Goal: Information Seeking & Learning: Check status

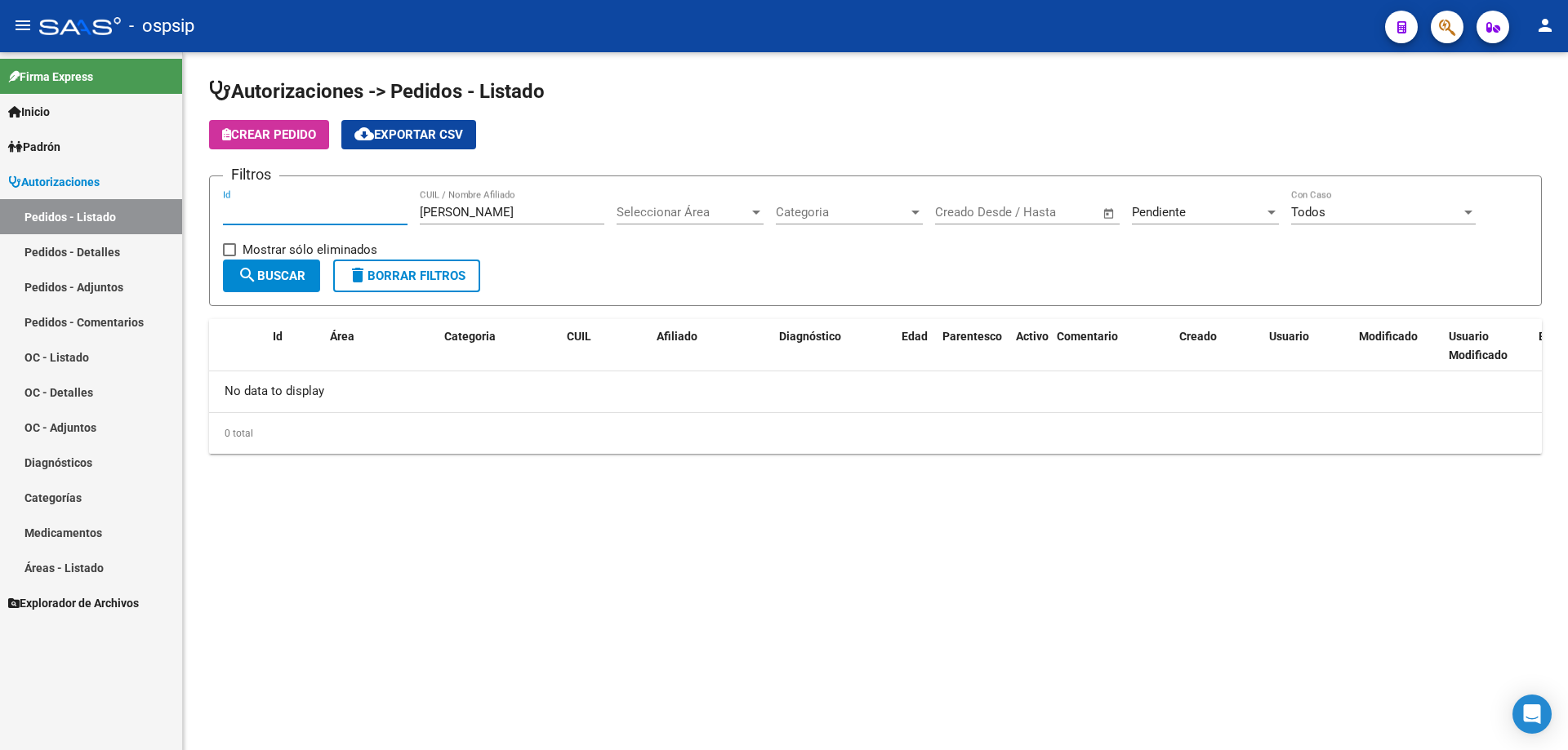
click at [259, 214] on input "Id" at bounding box center [316, 212] width 185 height 15
drag, startPoint x: 476, startPoint y: 217, endPoint x: 263, endPoint y: 205, distance: 213.3
click at [263, 205] on div "Filtros Id [PERSON_NAME] CUIL / Nombre Afiliado Seleccionar Área Seleccionar Ár…" at bounding box center [876, 224] width 1306 height 70
drag, startPoint x: 298, startPoint y: 219, endPoint x: 314, endPoint y: 205, distance: 21.3
click at [299, 220] on div "Id" at bounding box center [316, 207] width 185 height 35
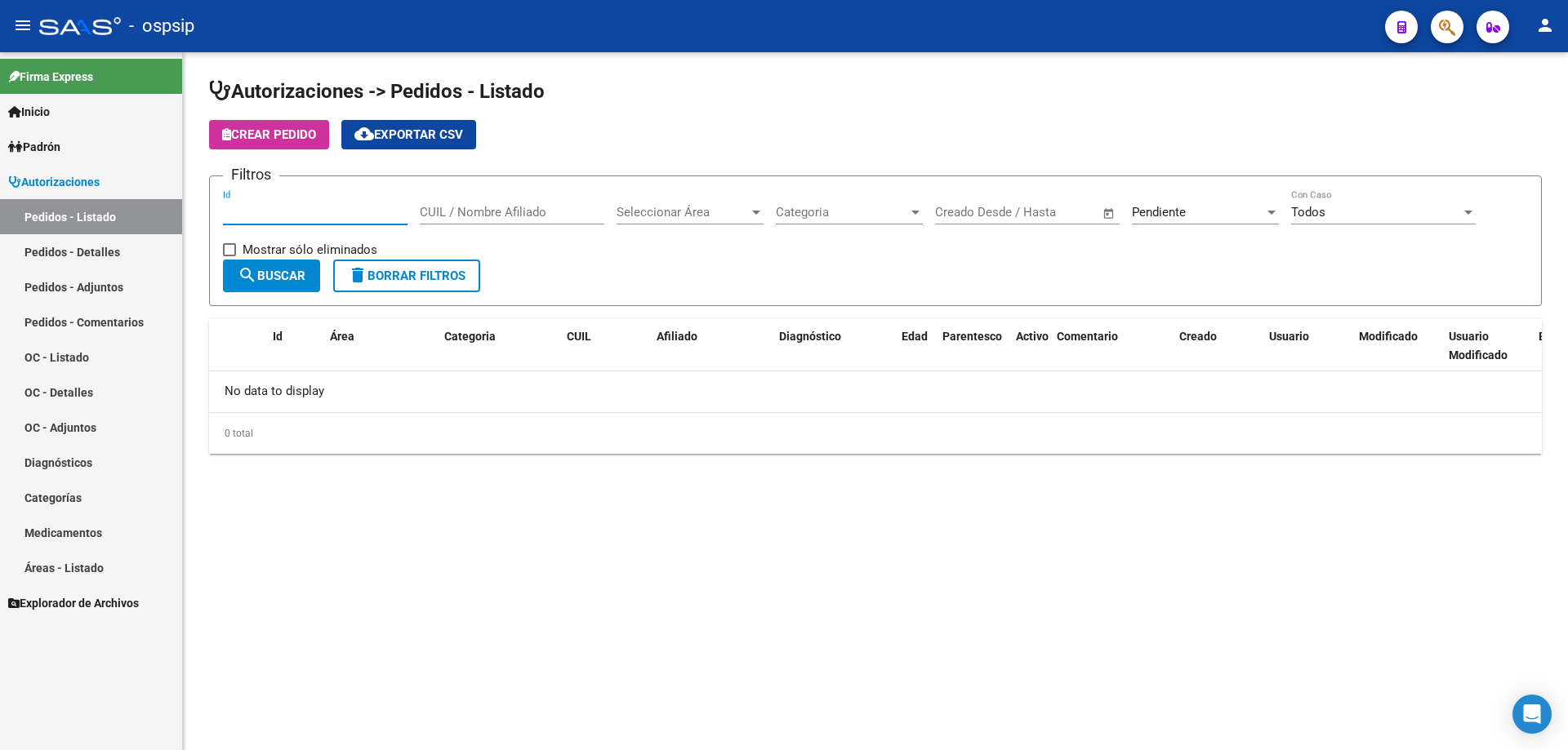
click at [314, 205] on input "Id" at bounding box center [316, 212] width 185 height 15
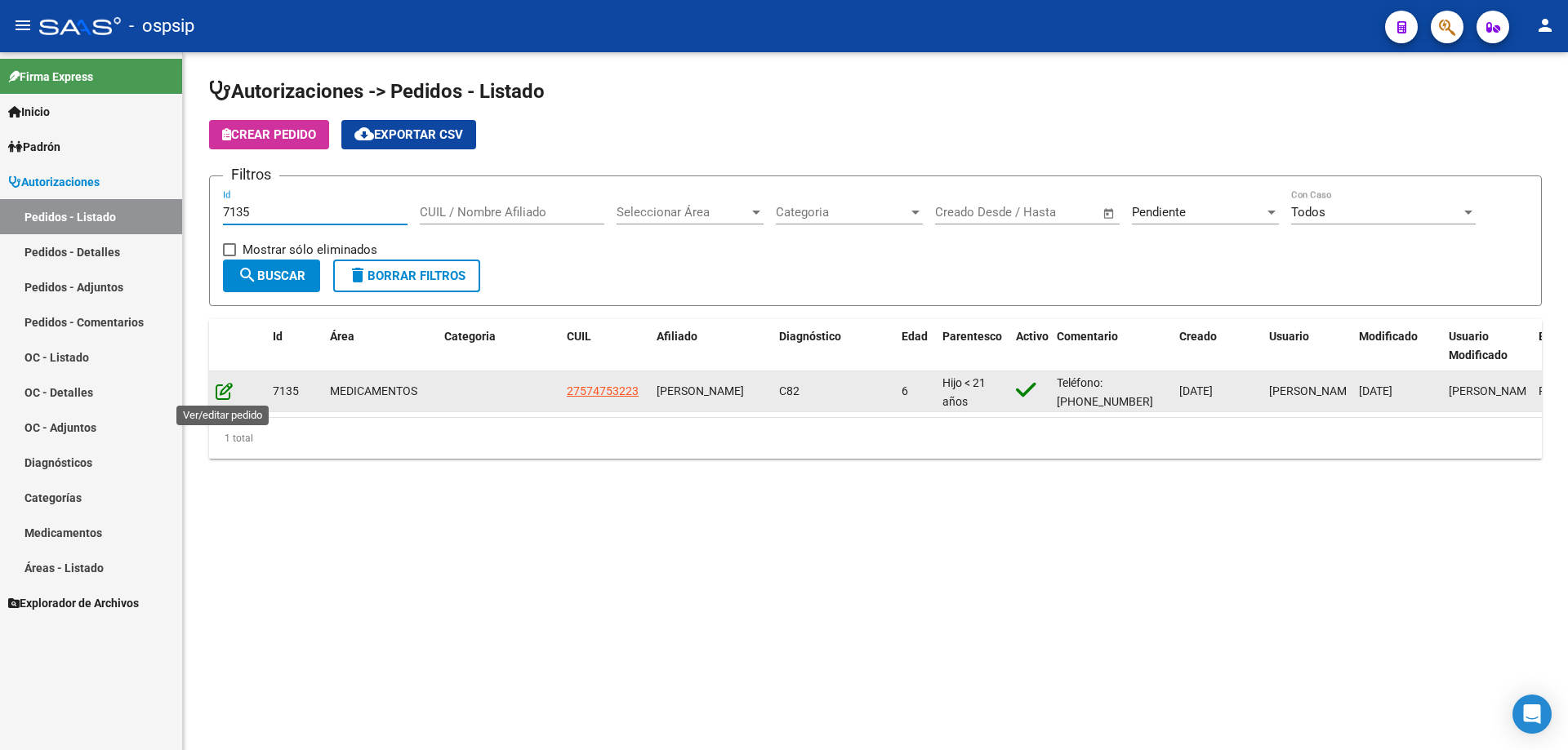
type input "7135"
click at [221, 393] on icon at bounding box center [223, 391] width 17 height 18
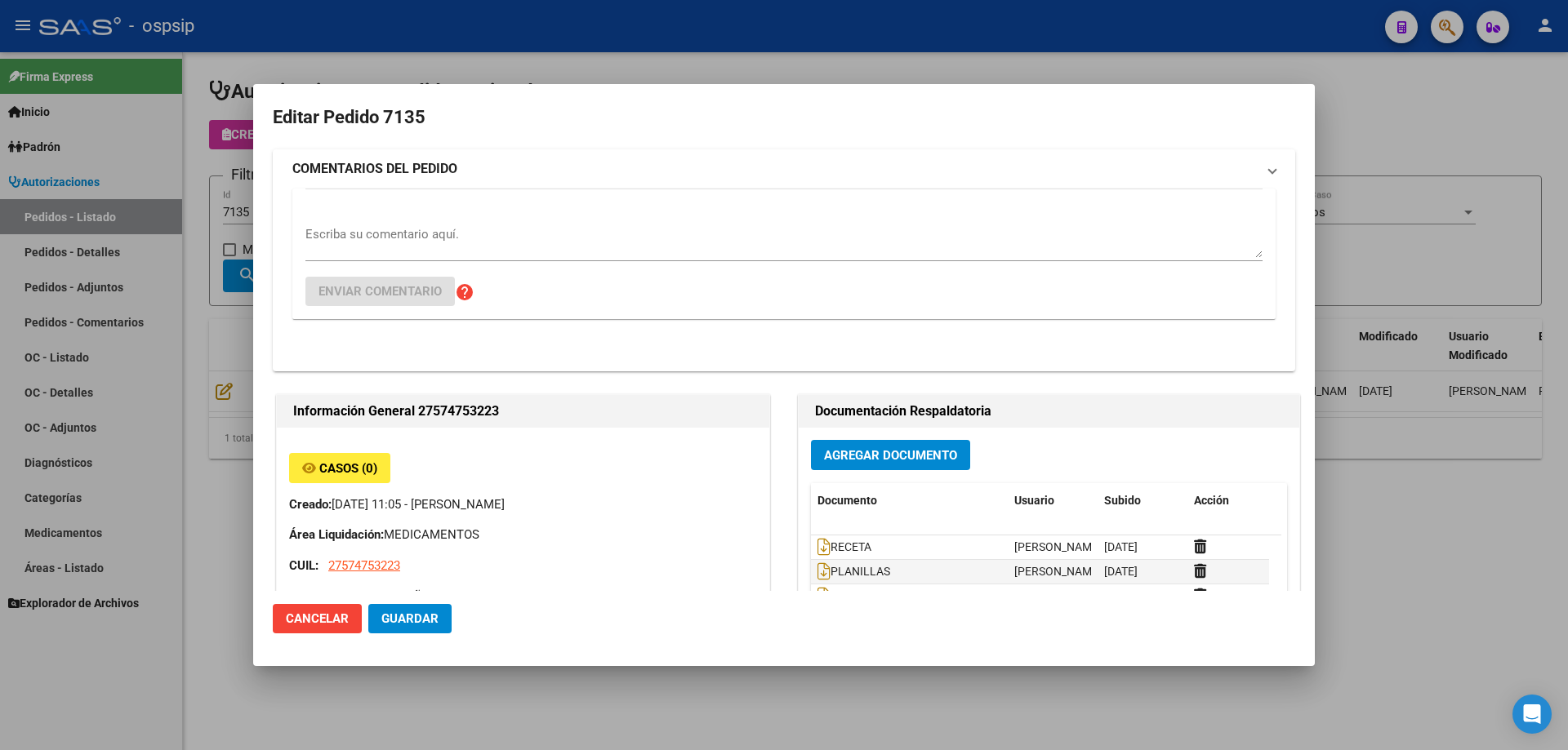
type input "[GEOGRAPHIC_DATA], [PERSON_NAME], [PERSON_NAME] 4375"
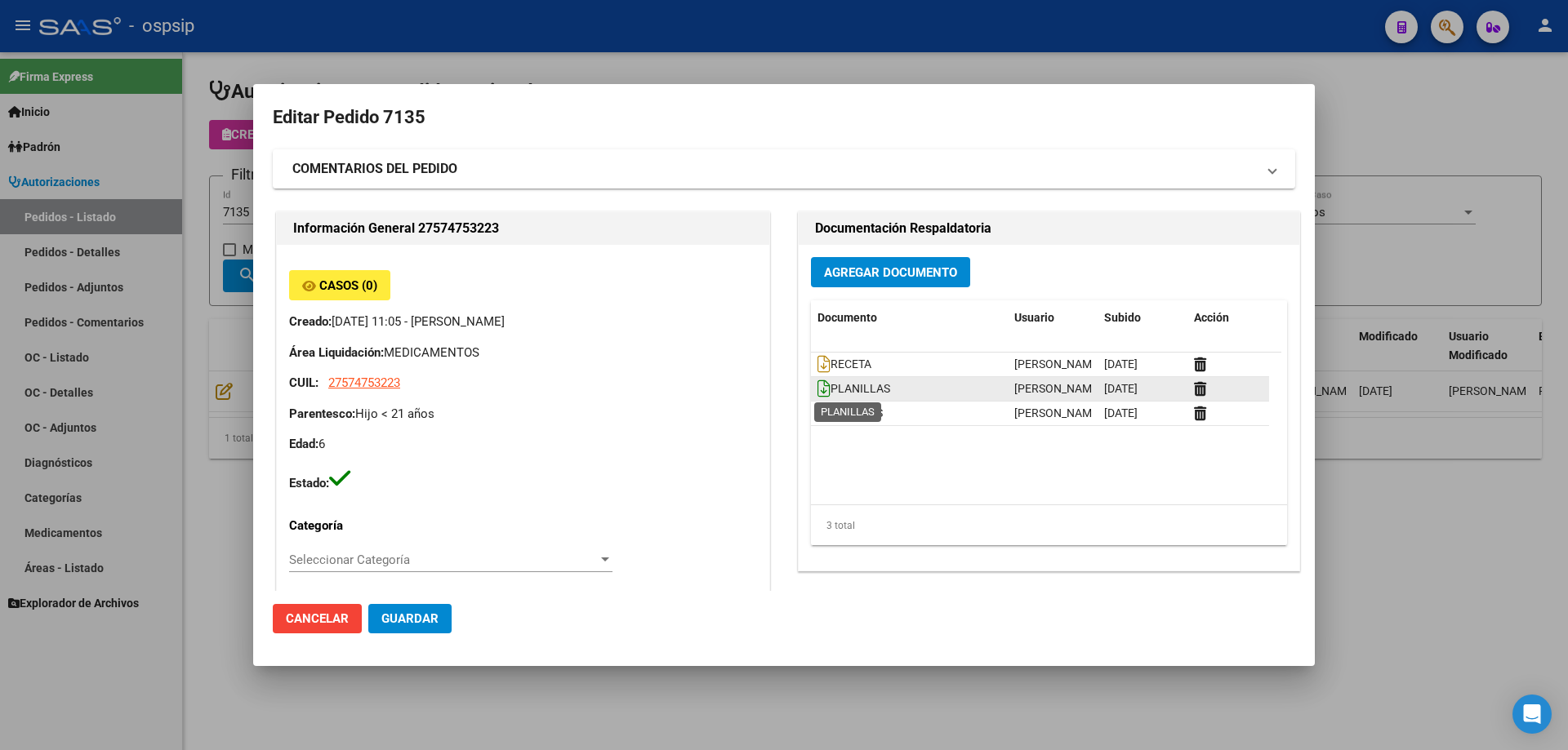
click at [818, 393] on icon at bounding box center [824, 388] width 13 height 18
click at [818, 423] on div "ESTUDIOS" at bounding box center [909, 413] width 184 height 19
click at [818, 416] on icon at bounding box center [824, 413] width 13 height 18
click at [818, 359] on icon at bounding box center [824, 364] width 13 height 18
click at [820, 369] on icon at bounding box center [824, 364] width 13 height 18
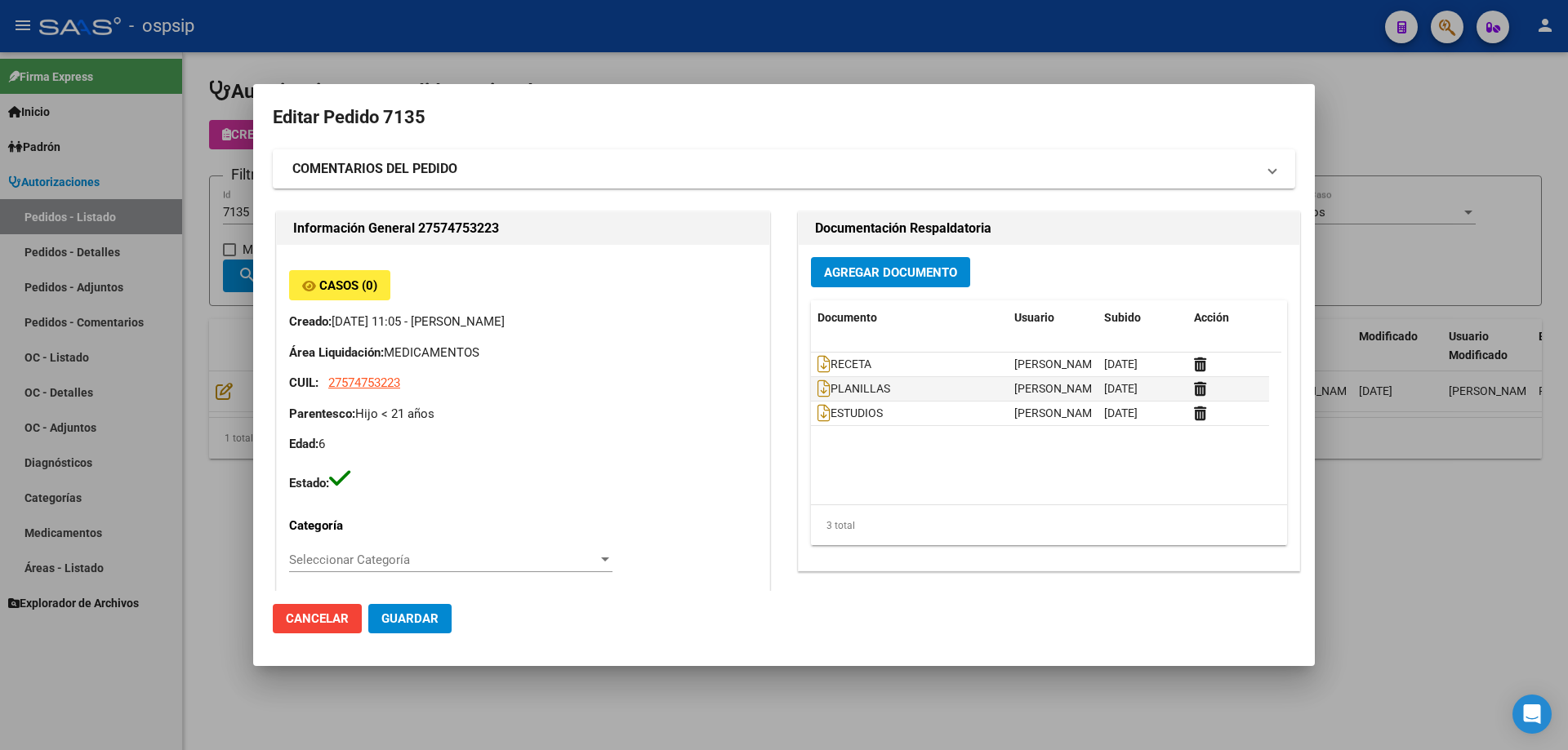
click at [223, 195] on div at bounding box center [784, 375] width 1568 height 750
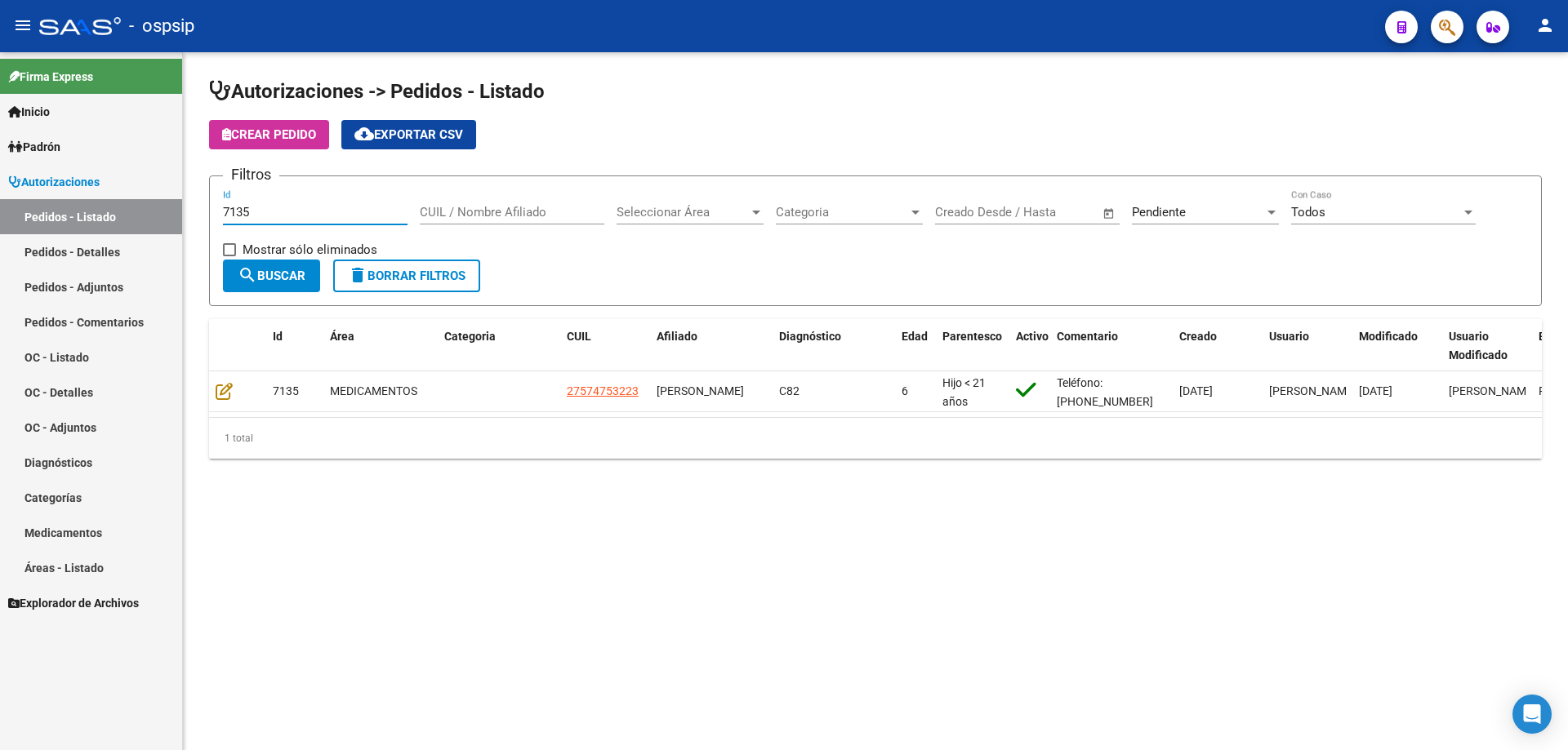
drag, startPoint x: 272, startPoint y: 208, endPoint x: 200, endPoint y: 142, distance: 97.7
click at [192, 232] on div "Autorizaciones -> Pedidos - Listado Crear Pedido cloud_download Exportar CSV Fi…" at bounding box center [875, 281] width 1385 height 459
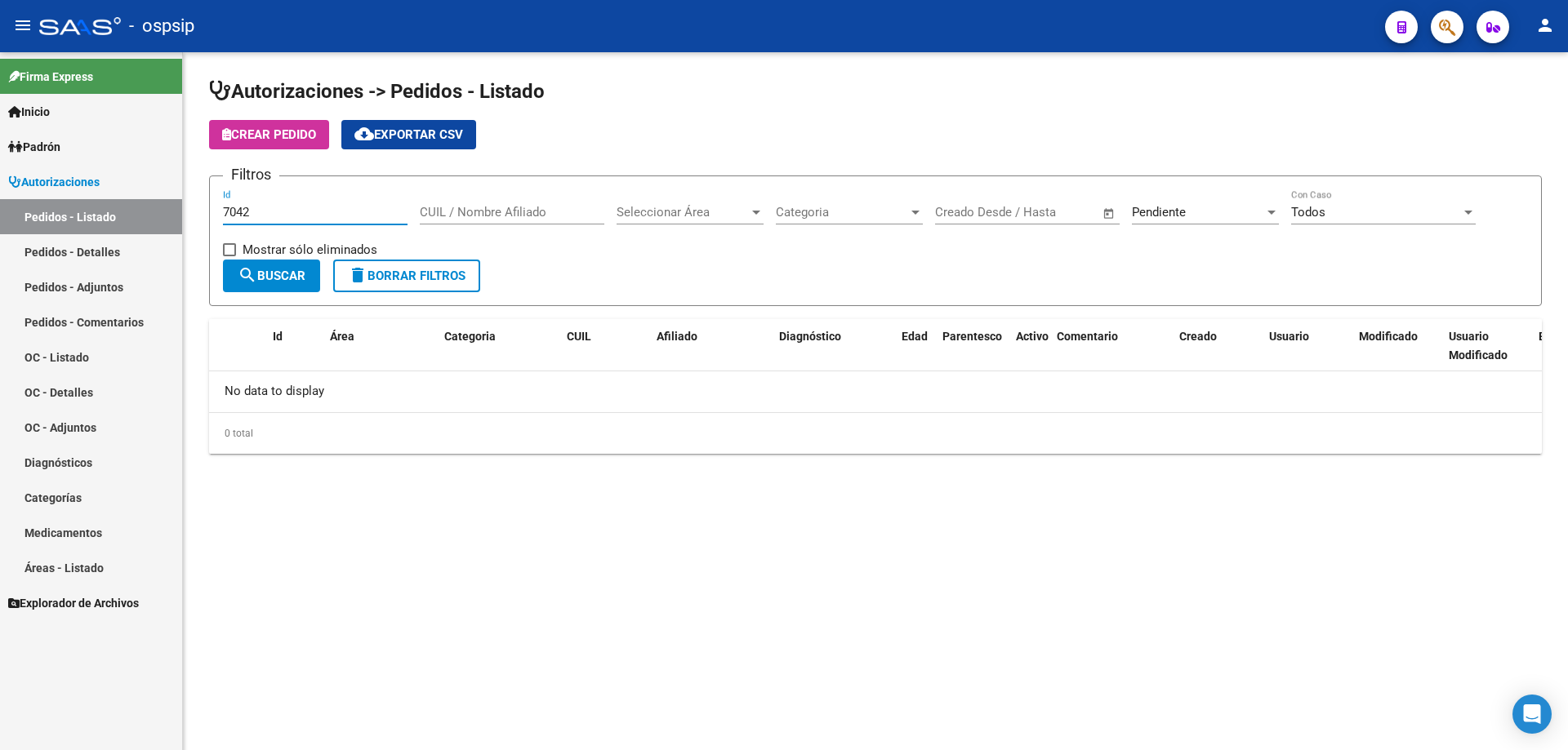
type input "7042"
click at [1180, 214] on span "Pendiente" at bounding box center [1158, 212] width 54 height 15
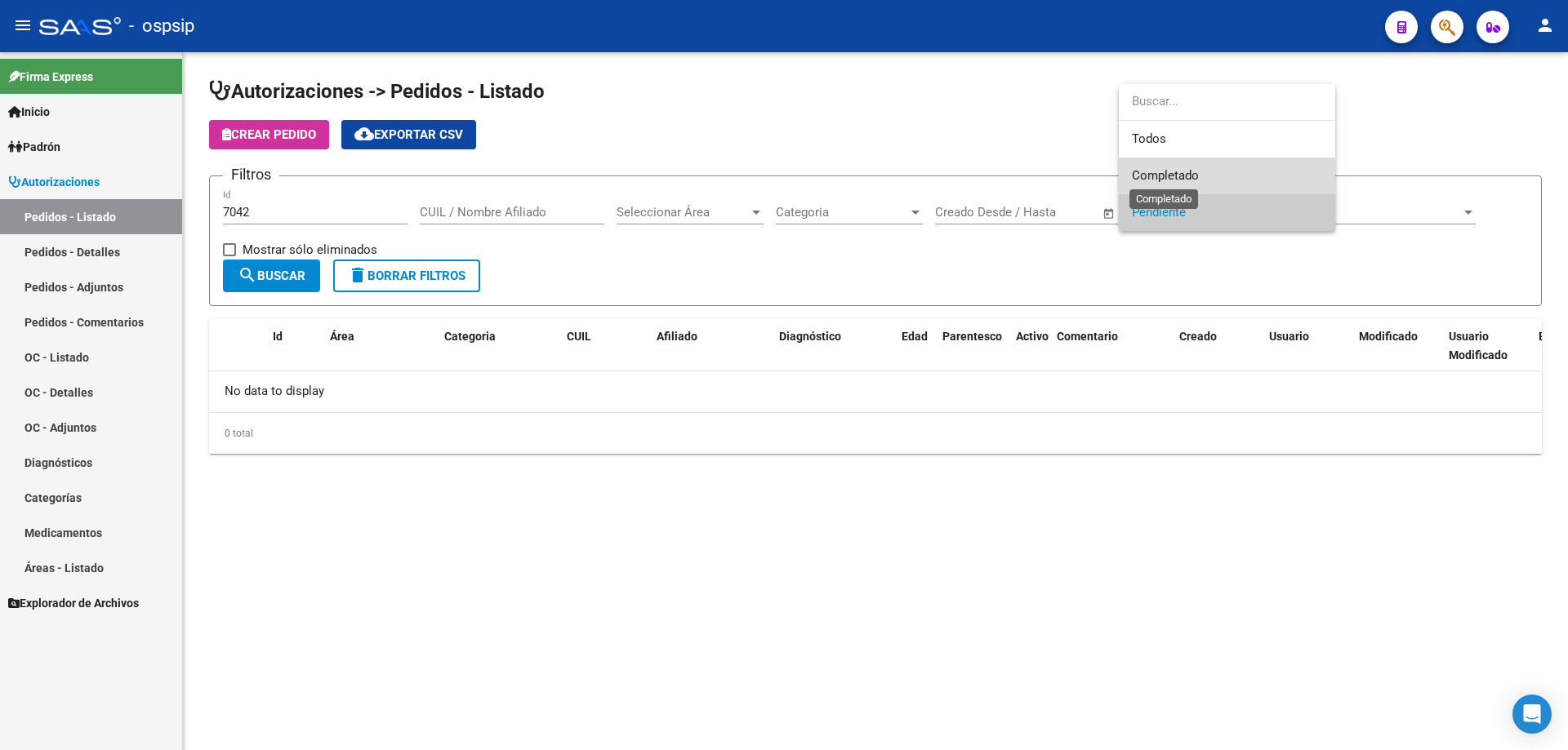
drag, startPoint x: 1178, startPoint y: 179, endPoint x: 1083, endPoint y: 210, distance: 99.9
click at [1173, 179] on span "Completado" at bounding box center [1165, 175] width 67 height 15
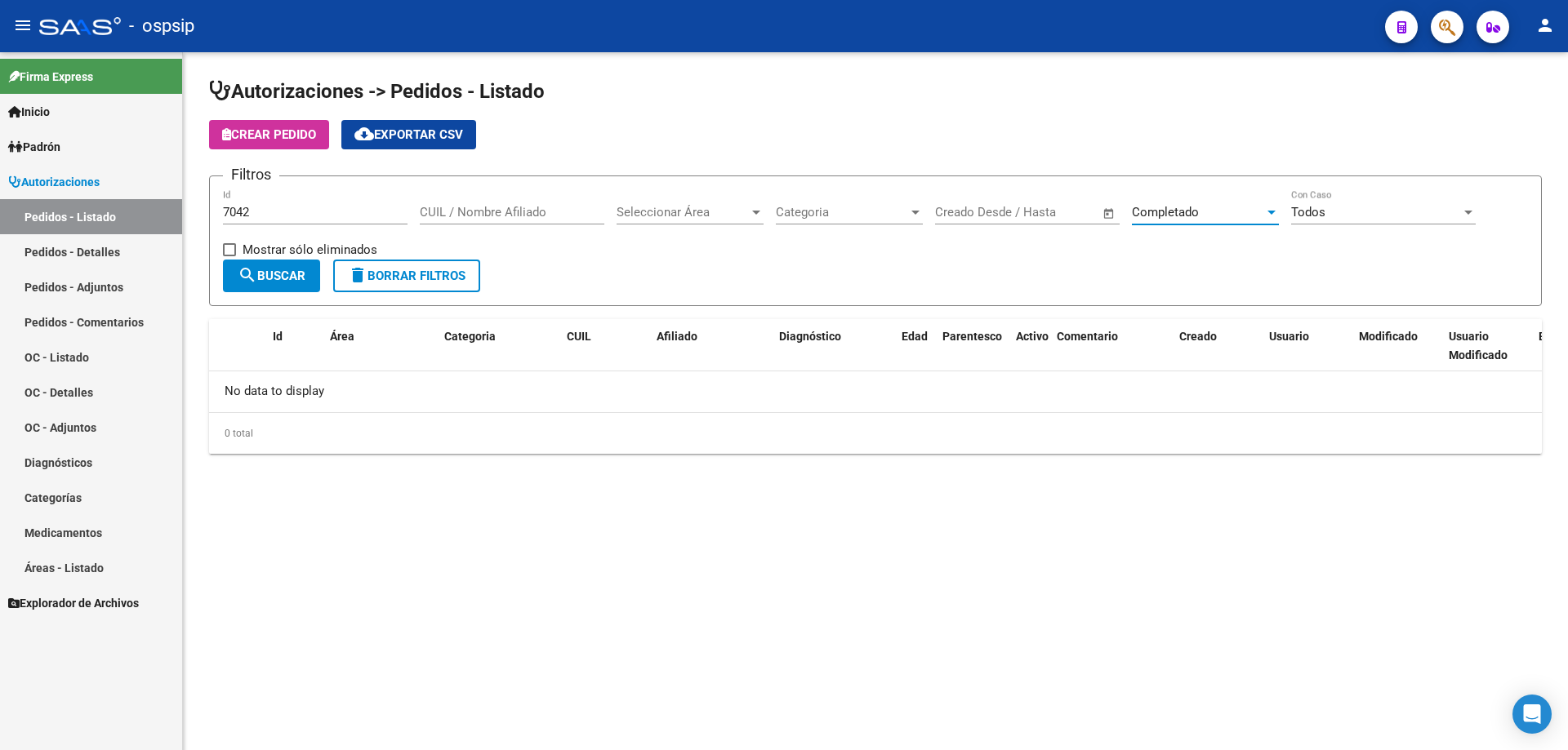
click at [291, 276] on span "search Buscar" at bounding box center [271, 275] width 68 height 15
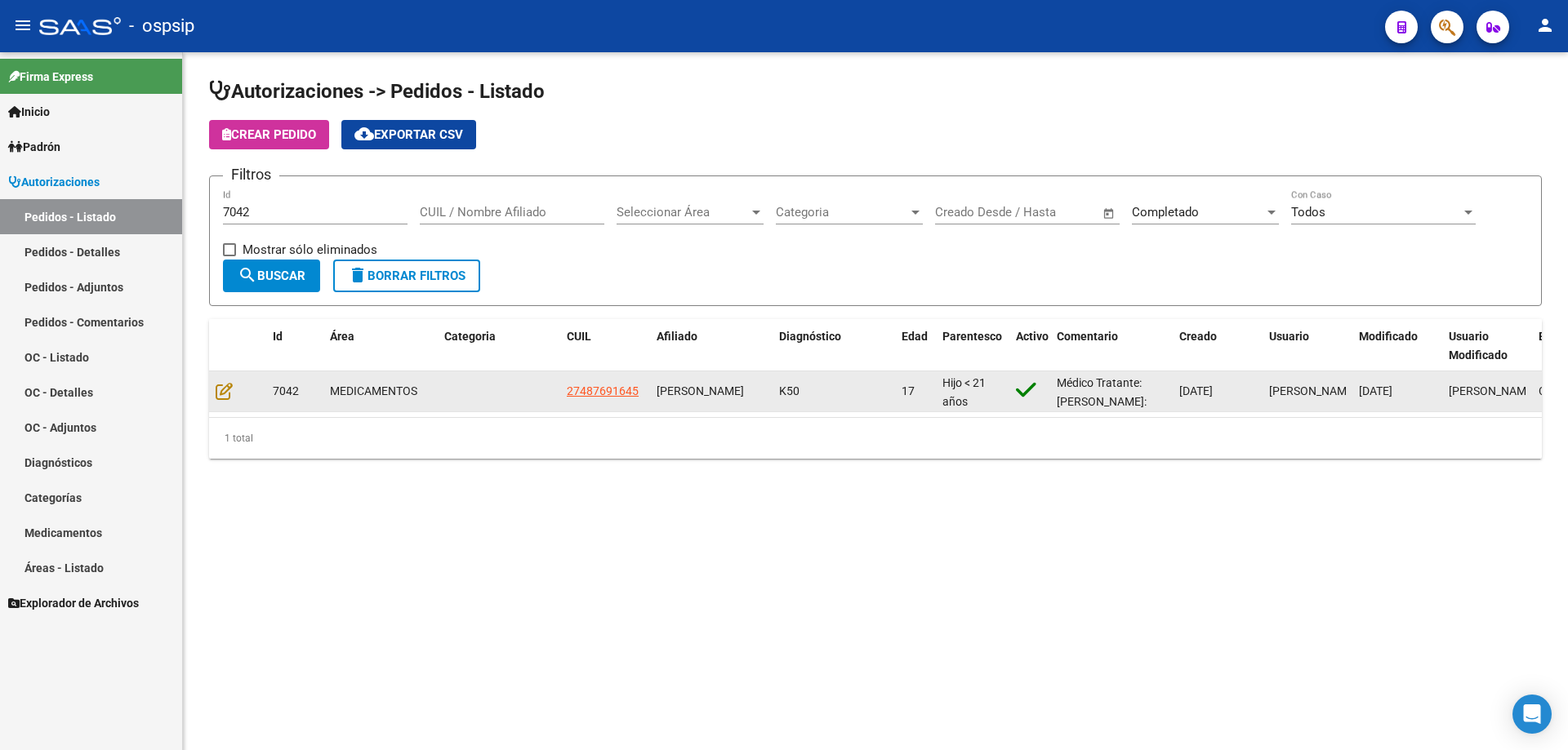
click at [234, 383] on div at bounding box center [237, 391] width 44 height 19
click at [232, 382] on icon at bounding box center [223, 391] width 17 height 18
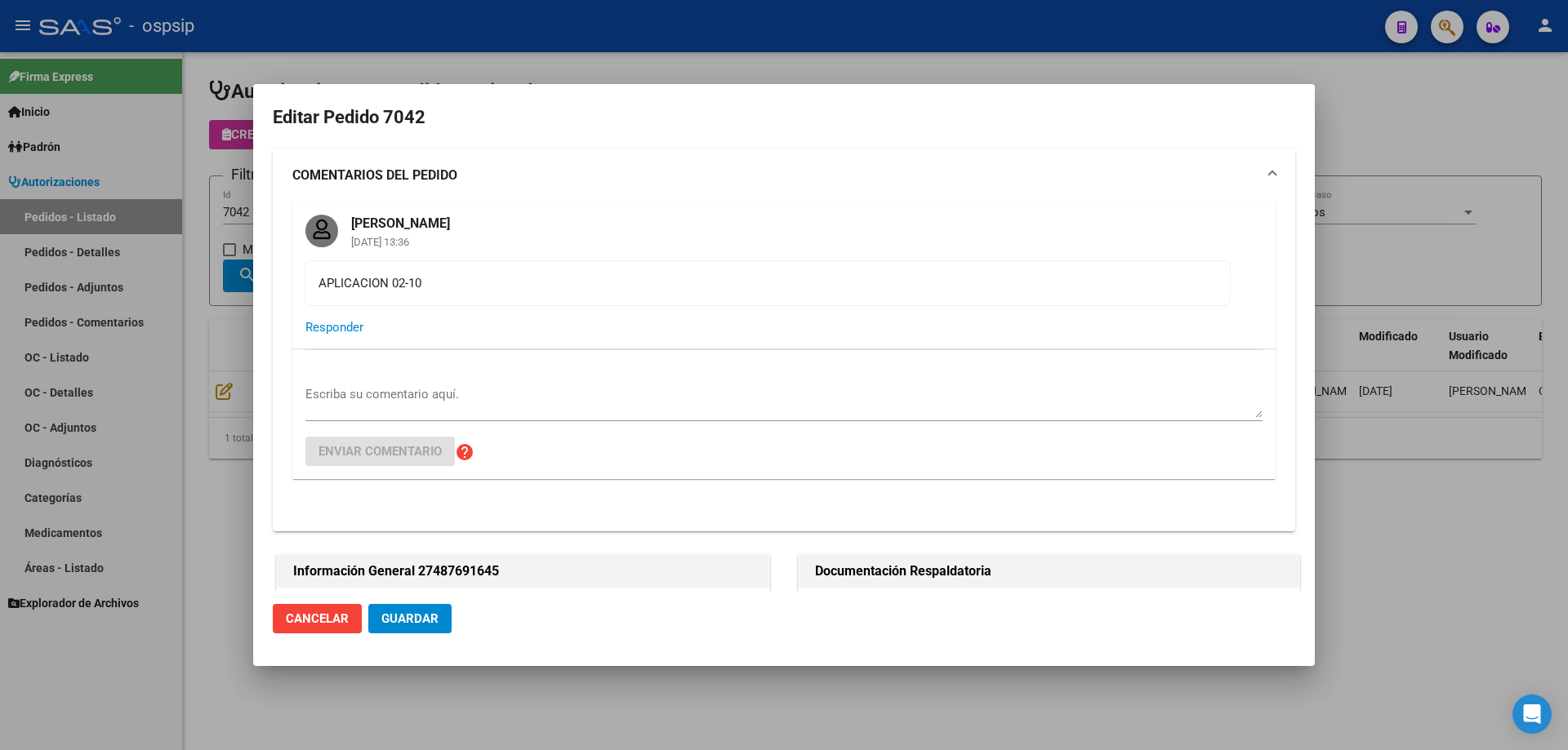
type input "[GEOGRAPHIC_DATA], [PERSON_NAME] 2858"
click at [205, 254] on div at bounding box center [784, 375] width 1568 height 750
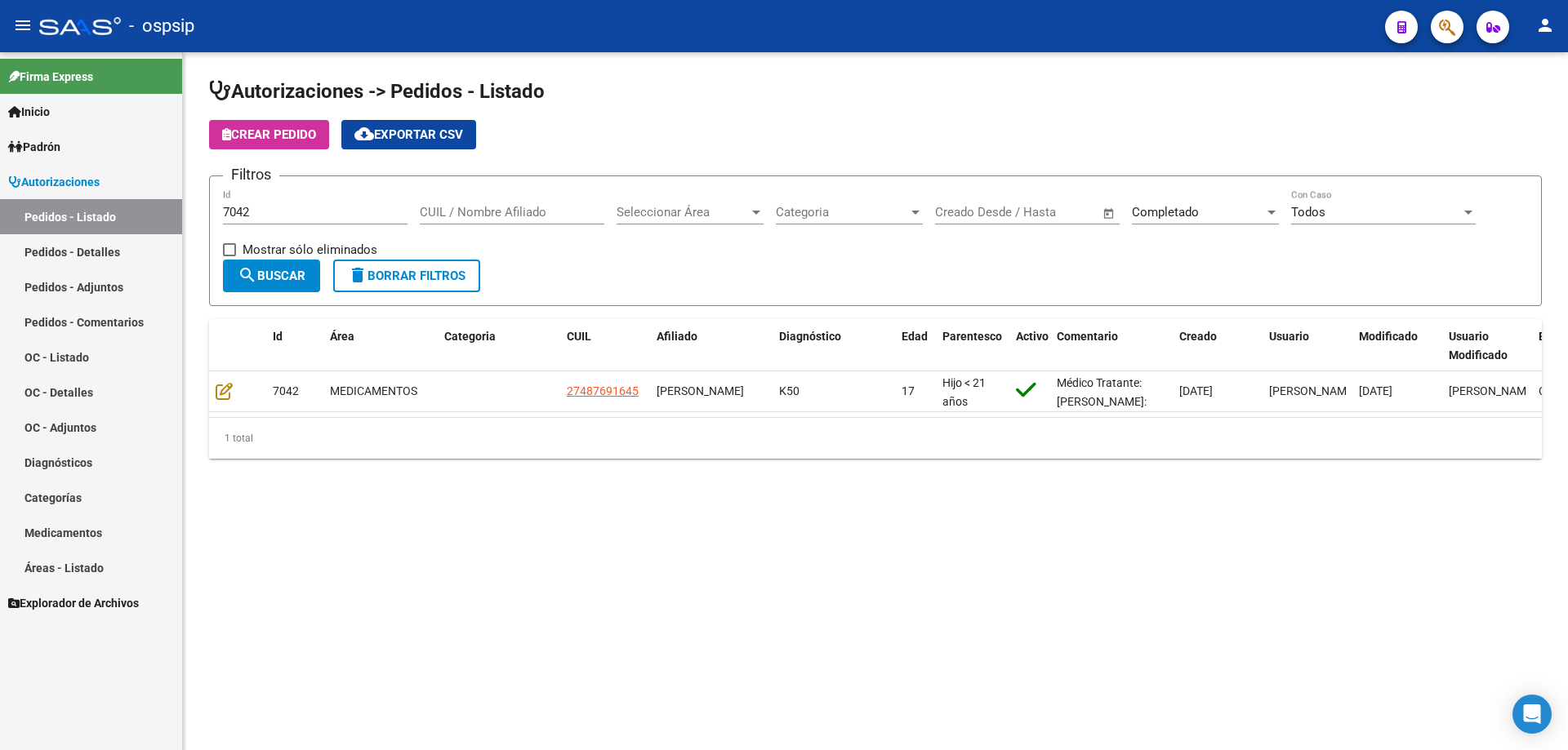
drag, startPoint x: 267, startPoint y: 205, endPoint x: 148, endPoint y: 213, distance: 119.3
click at [148, 213] on mat-sidenav-container "Firma Express Inicio Instructivos Contacto OS Padrón Afiliados Empadronados Mov…" at bounding box center [784, 401] width 1568 height 698
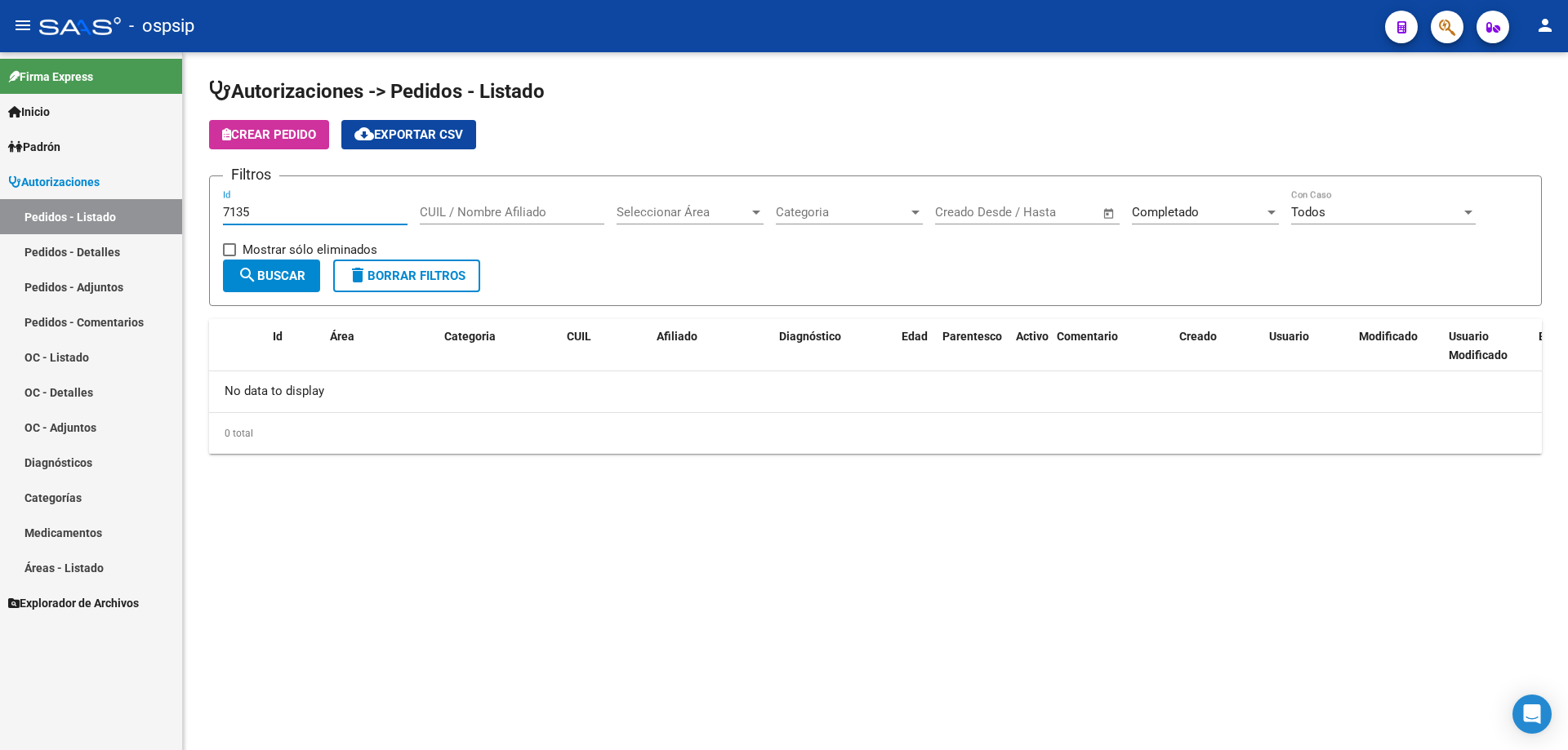
type input "7135"
click at [1131, 214] on app-date-range "Fecha inicio – Fecha fin Creado Desde / Hasta" at bounding box center [1033, 212] width 197 height 15
click at [1141, 196] on div "Completado Seleccionar Estado" at bounding box center [1205, 207] width 147 height 35
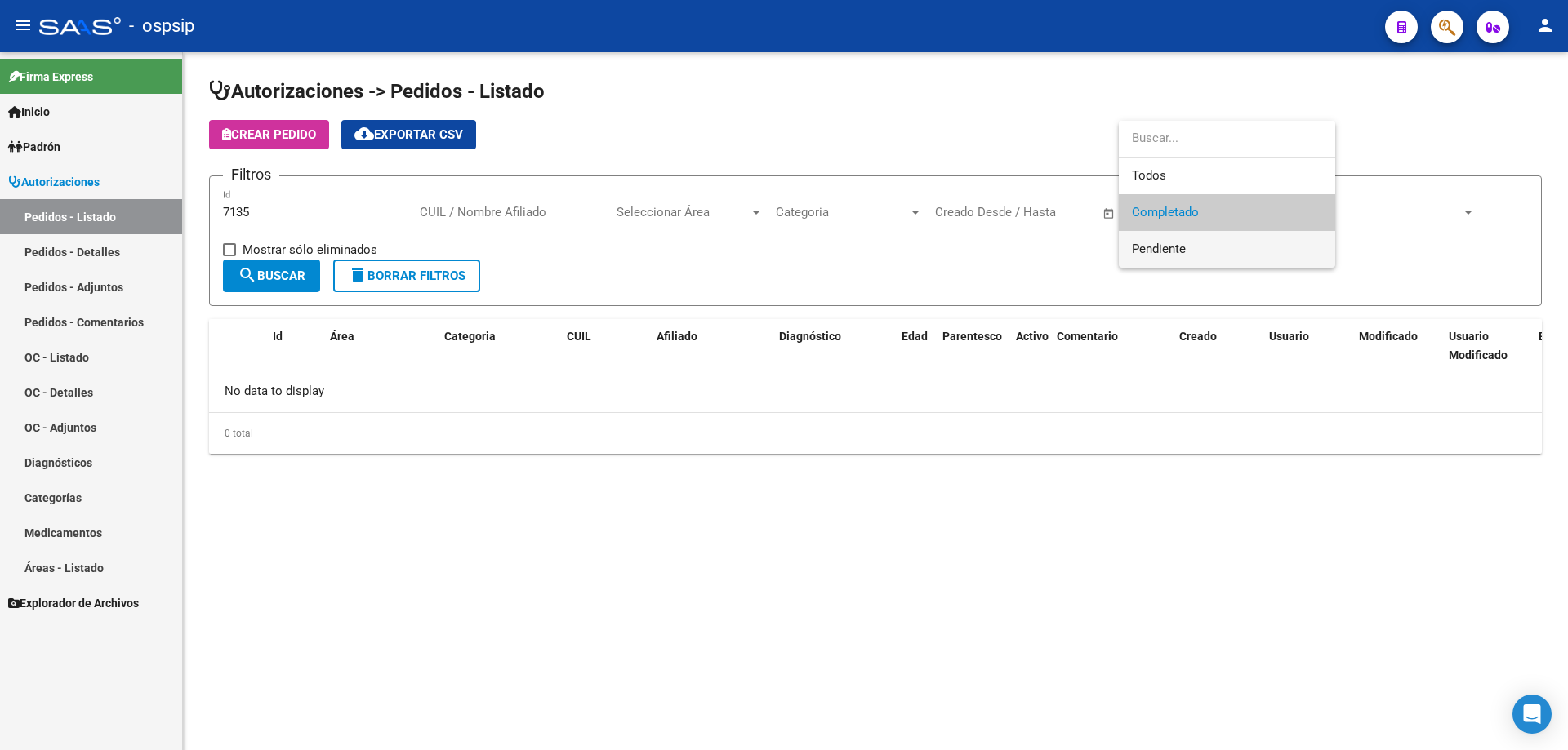
click at [1154, 249] on span "Pendiente" at bounding box center [1158, 249] width 54 height 15
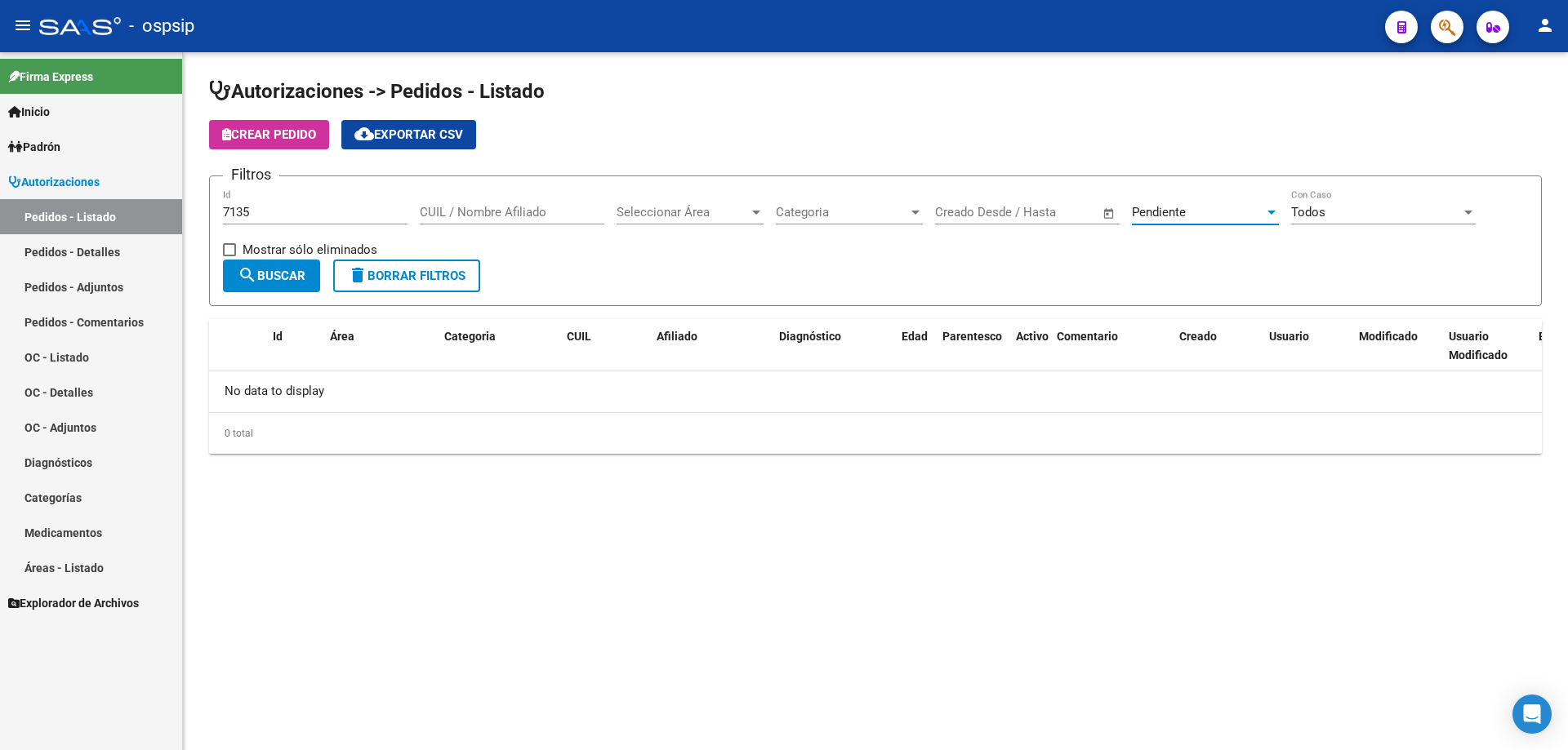
click at [275, 279] on span "search Buscar" at bounding box center [271, 275] width 68 height 15
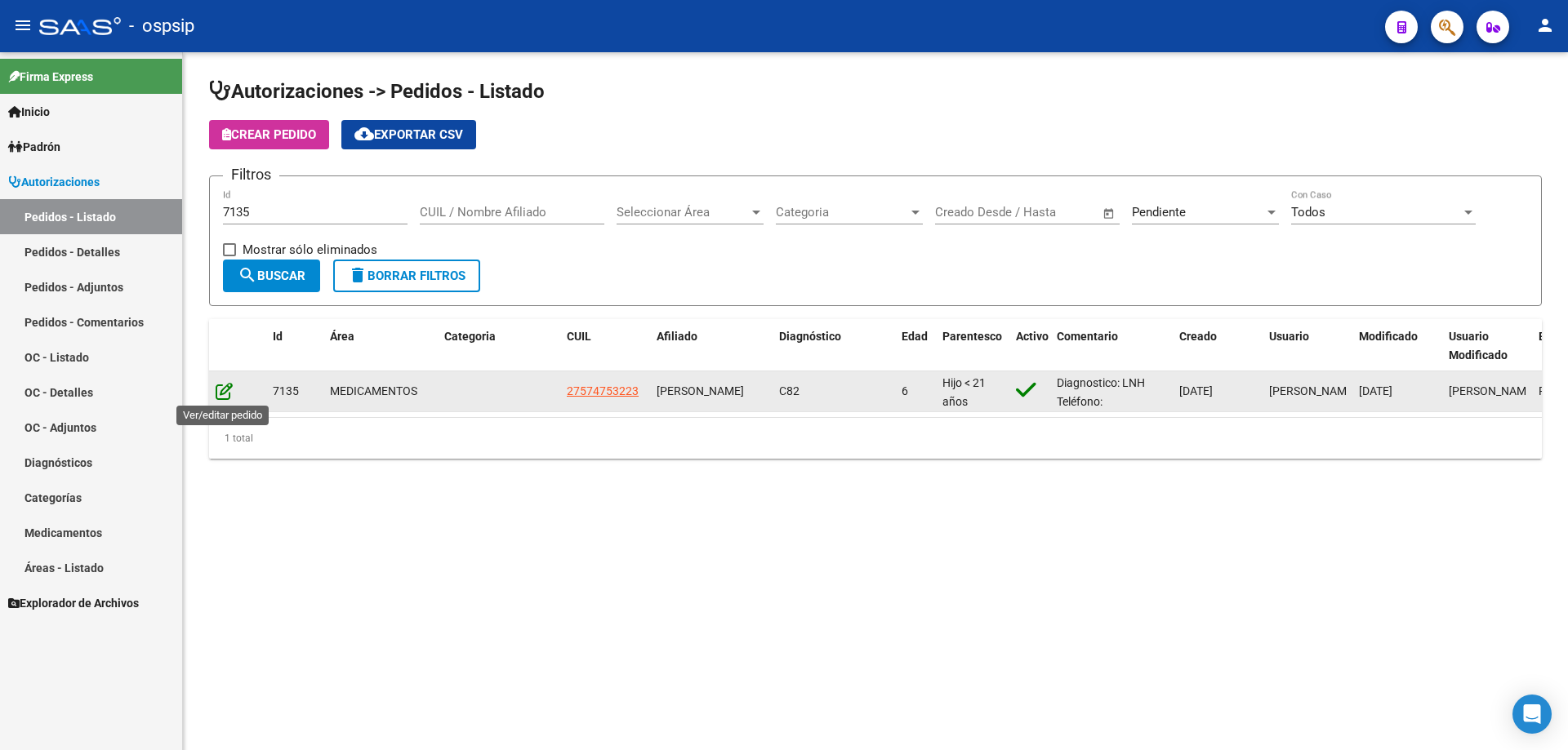
click at [227, 387] on icon at bounding box center [223, 391] width 17 height 18
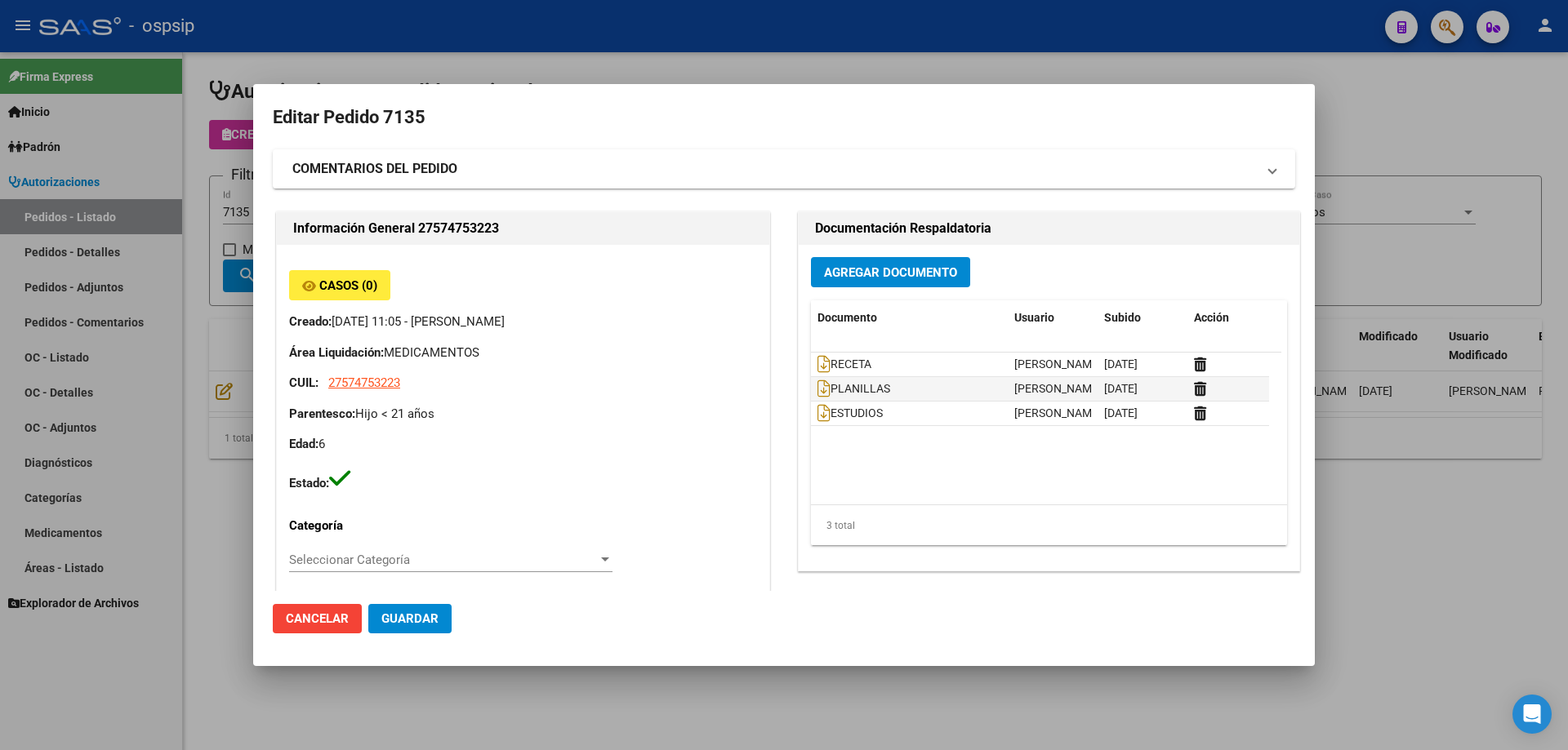
type input "[GEOGRAPHIC_DATA], [PERSON_NAME], [PERSON_NAME] 4375"
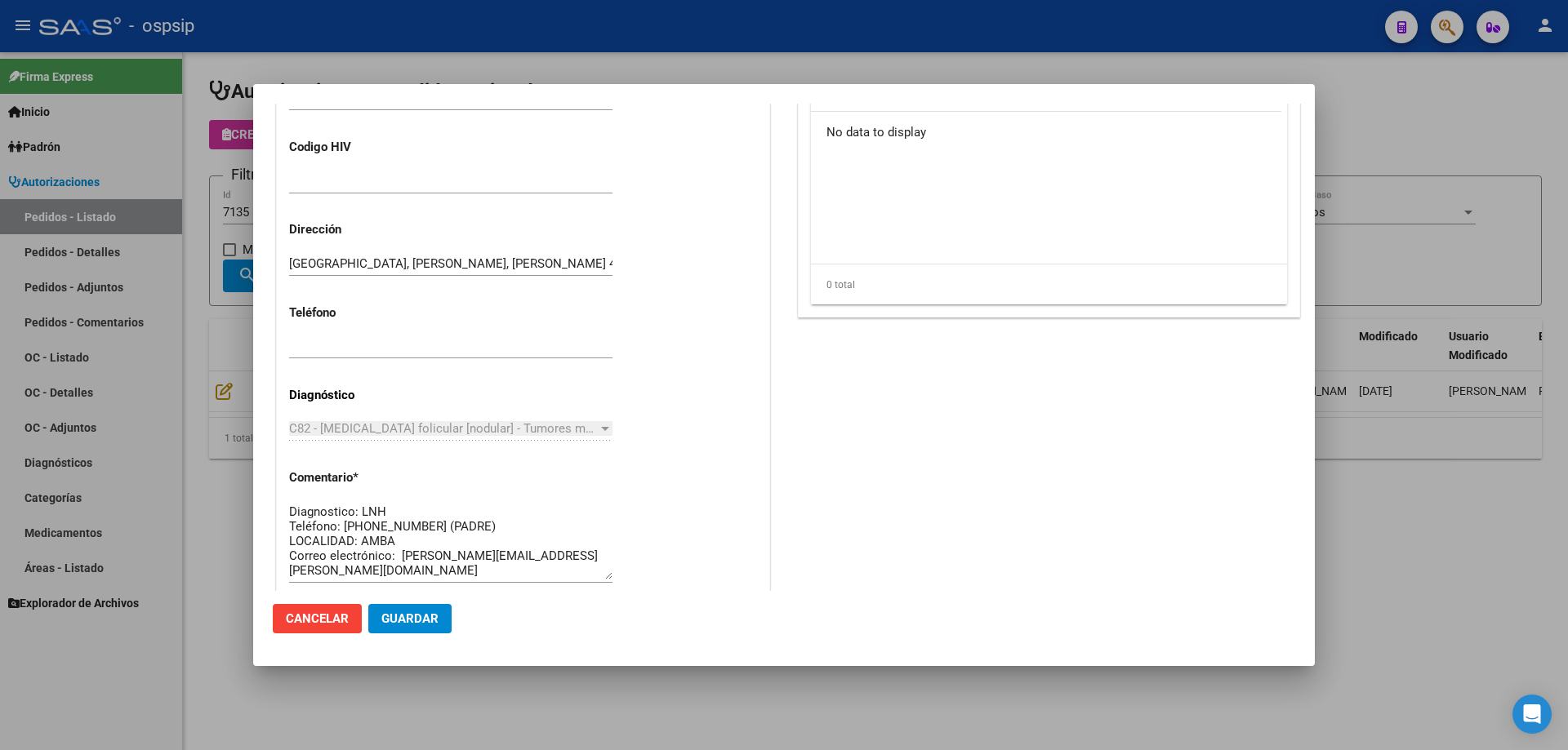
scroll to position [654, 0]
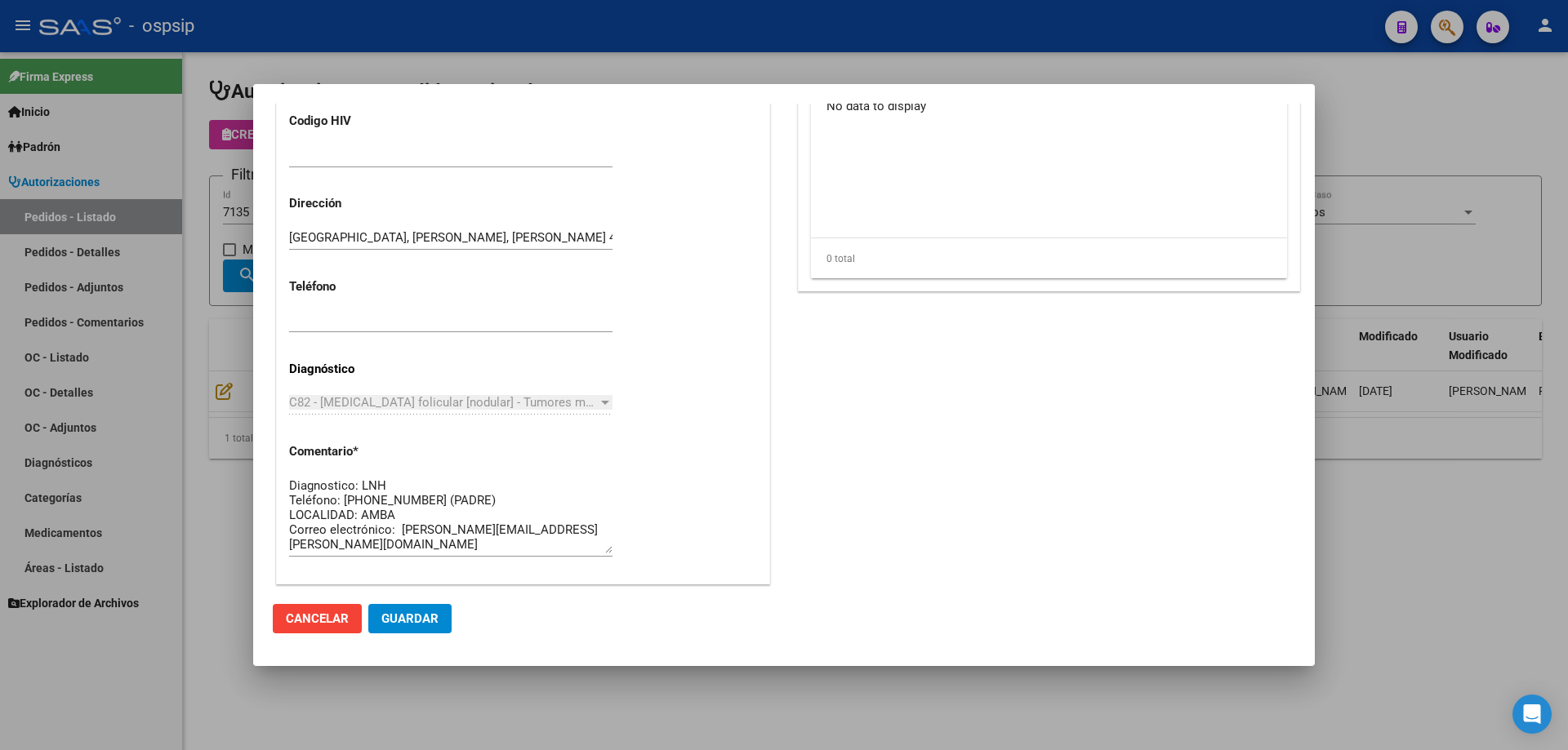
click at [598, 404] on div at bounding box center [605, 402] width 15 height 13
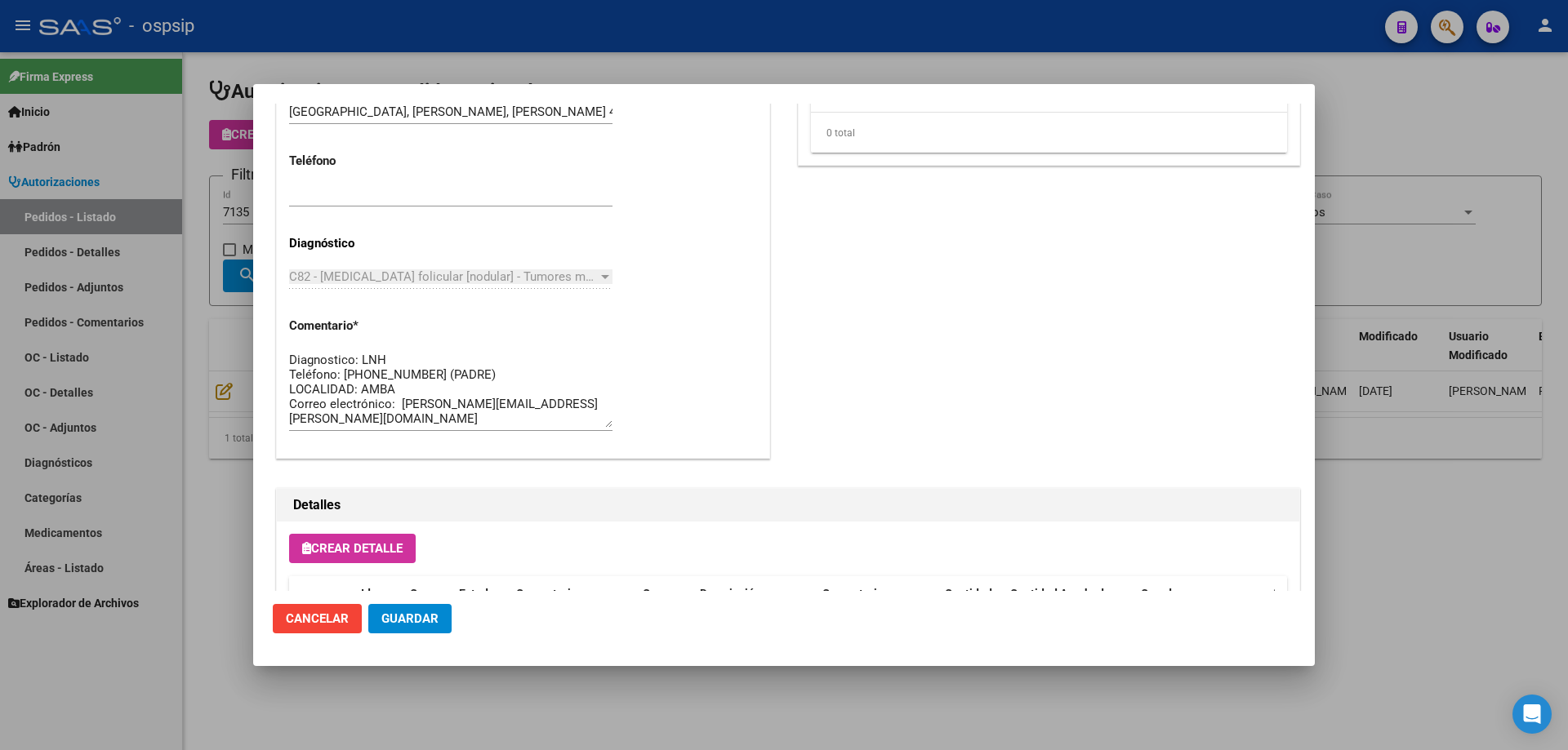
scroll to position [817, 0]
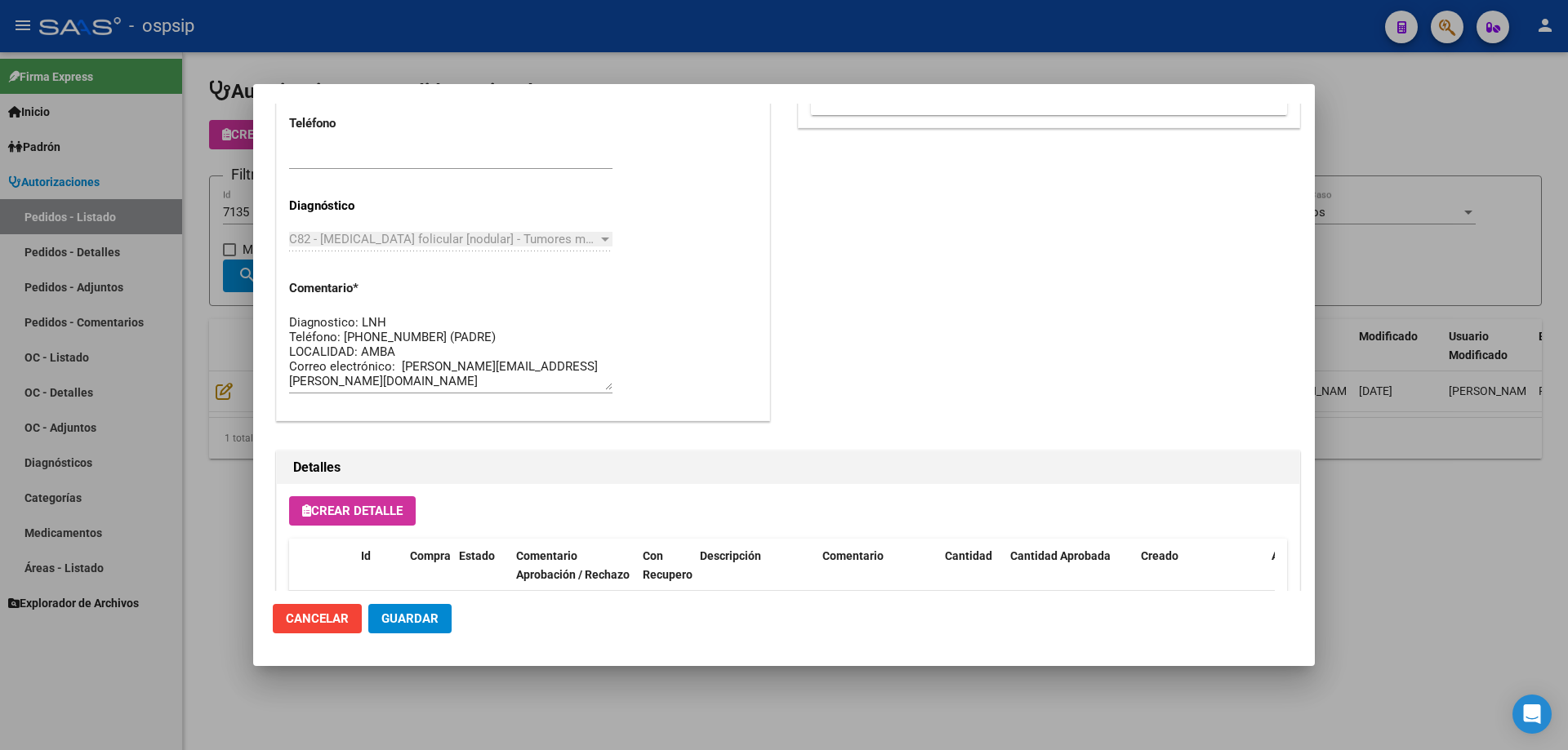
click at [146, 202] on div at bounding box center [784, 375] width 1568 height 750
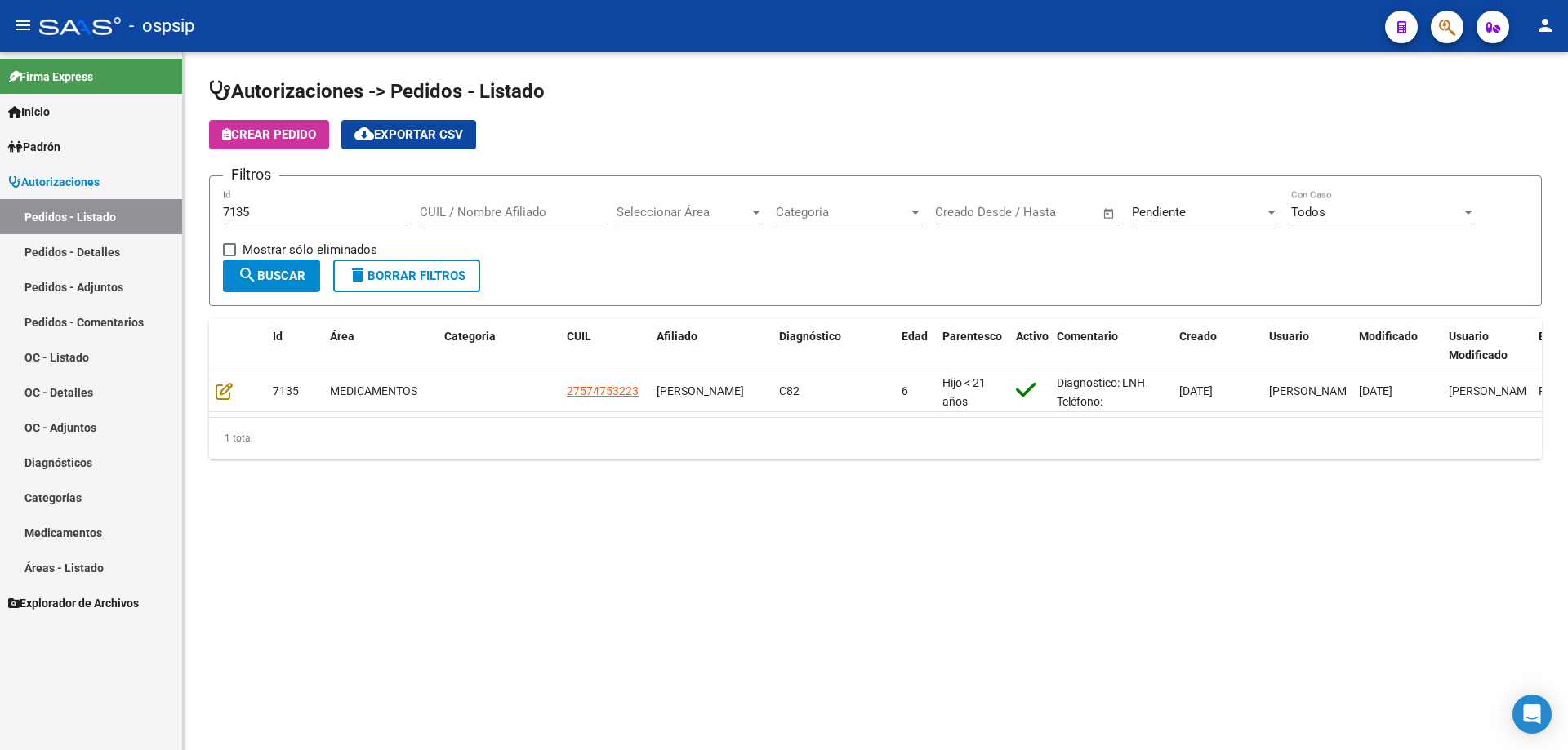
drag, startPoint x: 263, startPoint y: 214, endPoint x: 36, endPoint y: 224, distance: 227.2
click at [36, 224] on mat-sidenav-container "Firma Express Inicio Instructivos Contacto OS Padrón Afiliados Empadronados Mov…" at bounding box center [784, 401] width 1568 height 698
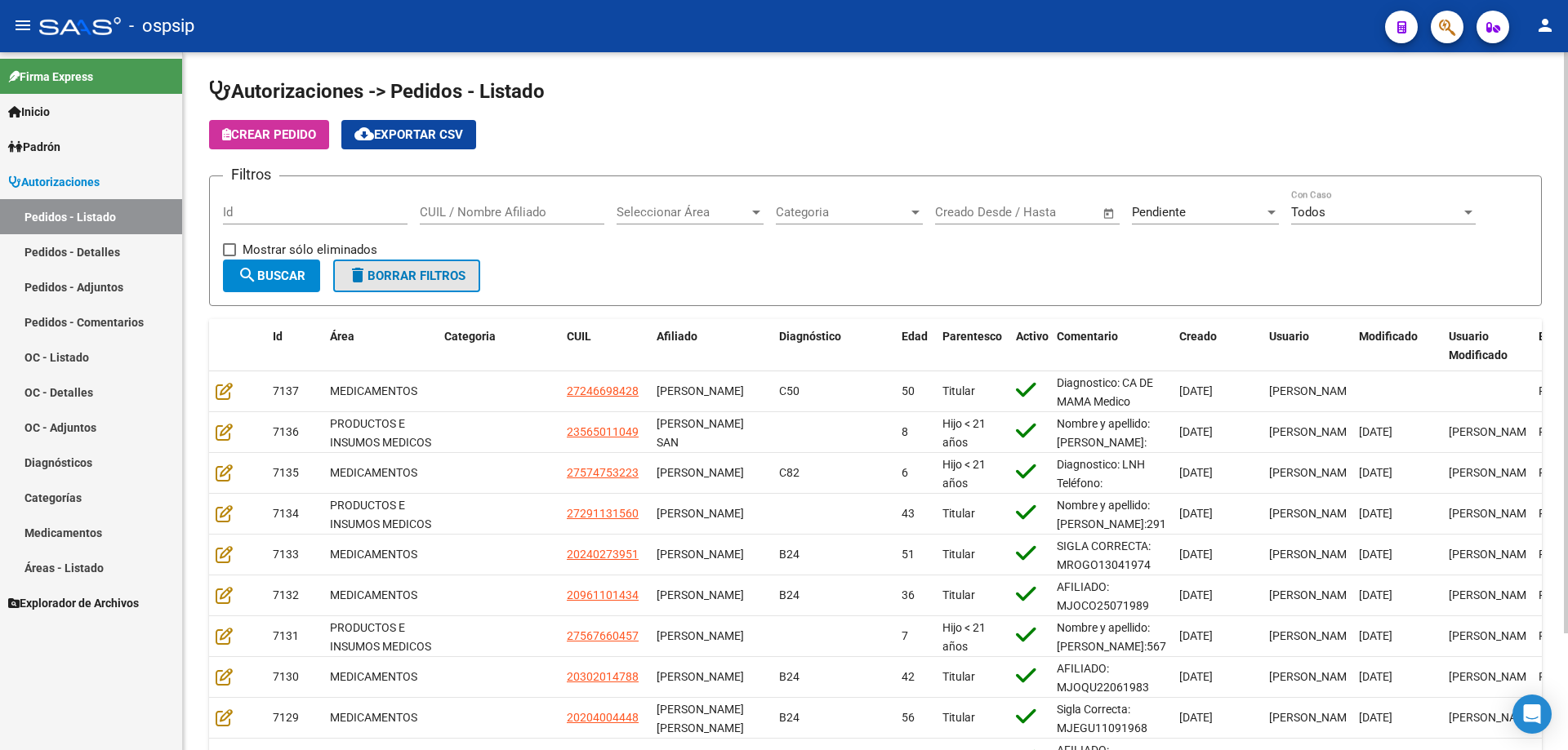
click at [377, 277] on span "delete Borrar Filtros" at bounding box center [407, 275] width 118 height 15
click at [1161, 202] on div "Seleccionar Estado Seleccionar Estado" at bounding box center [1205, 207] width 147 height 35
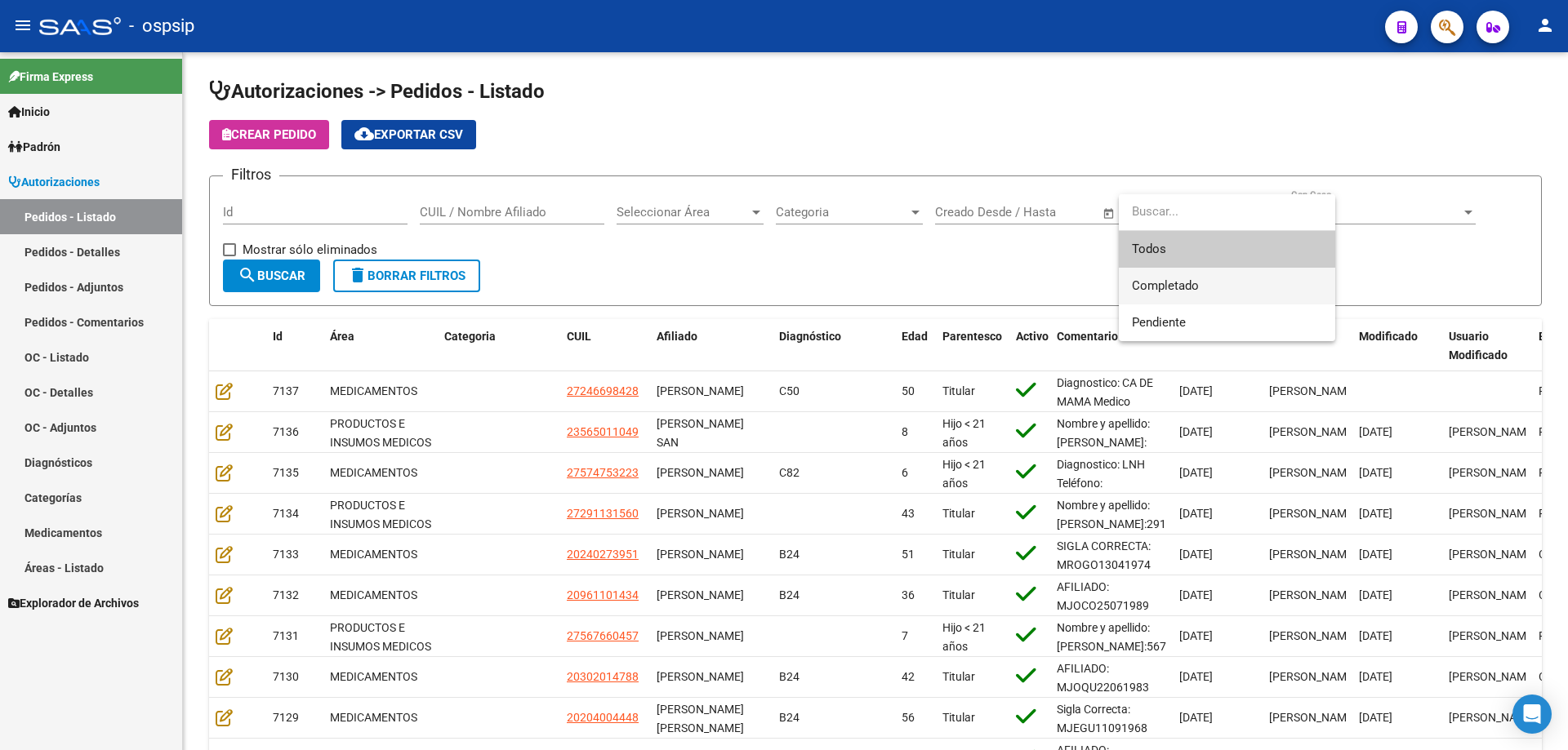
click at [1168, 291] on span "Completado" at bounding box center [1165, 285] width 67 height 15
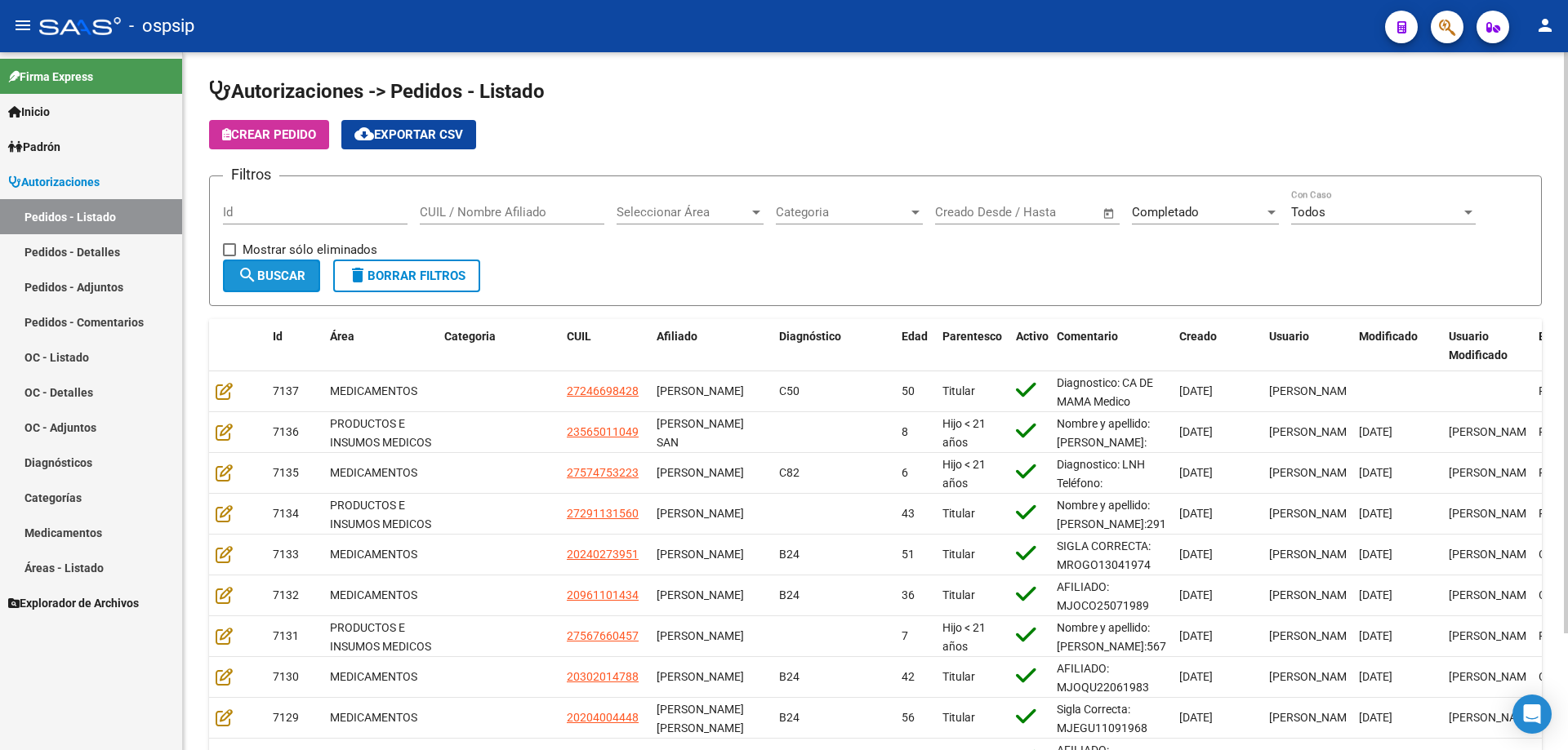
click at [273, 277] on span "search Buscar" at bounding box center [271, 275] width 68 height 15
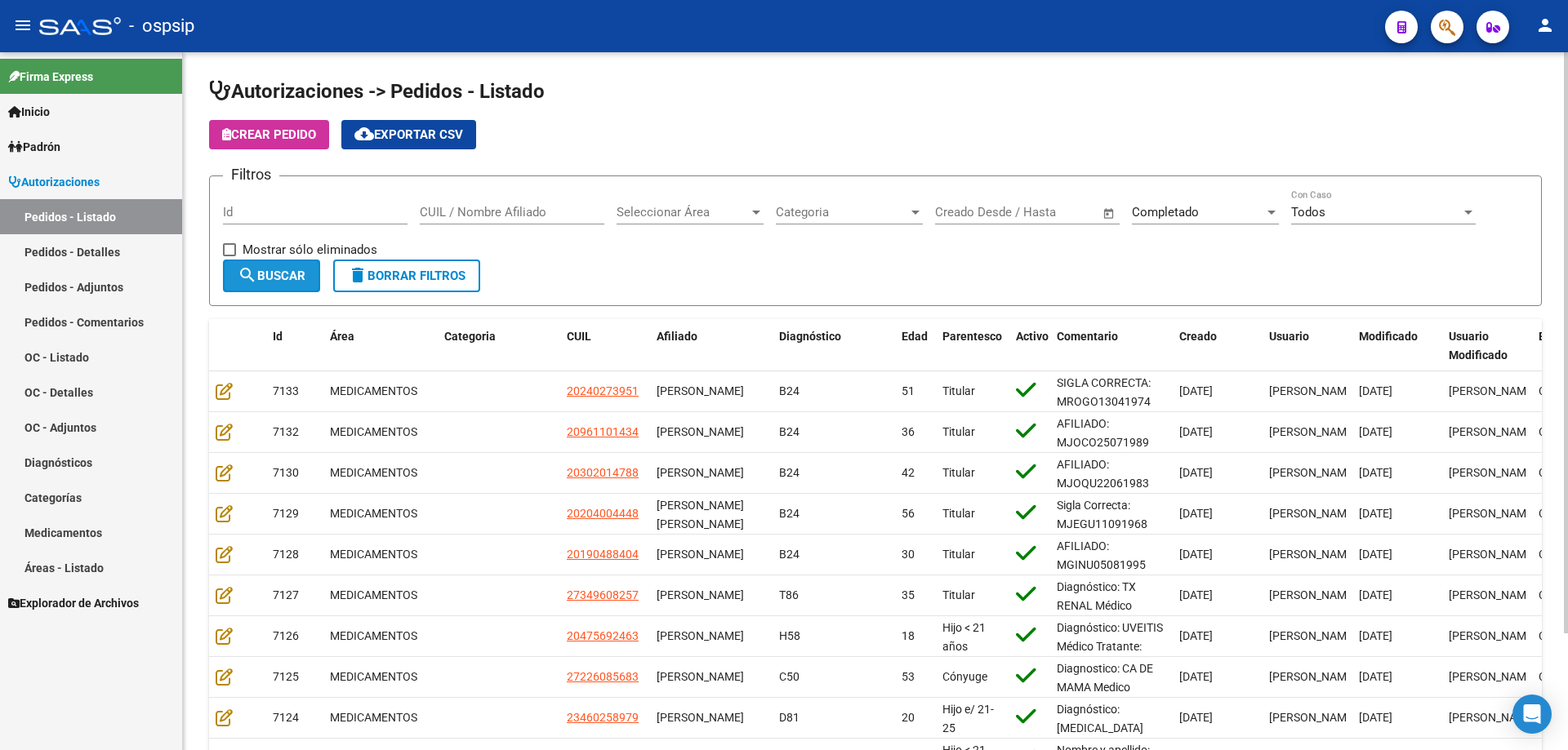
click at [268, 288] on button "search Buscar" at bounding box center [271, 275] width 97 height 32
click at [381, 143] on button "cloud_download Exportar CSV" at bounding box center [408, 135] width 135 height 29
click at [117, 249] on link "Pedidos - Detalles" at bounding box center [90, 252] width 182 height 35
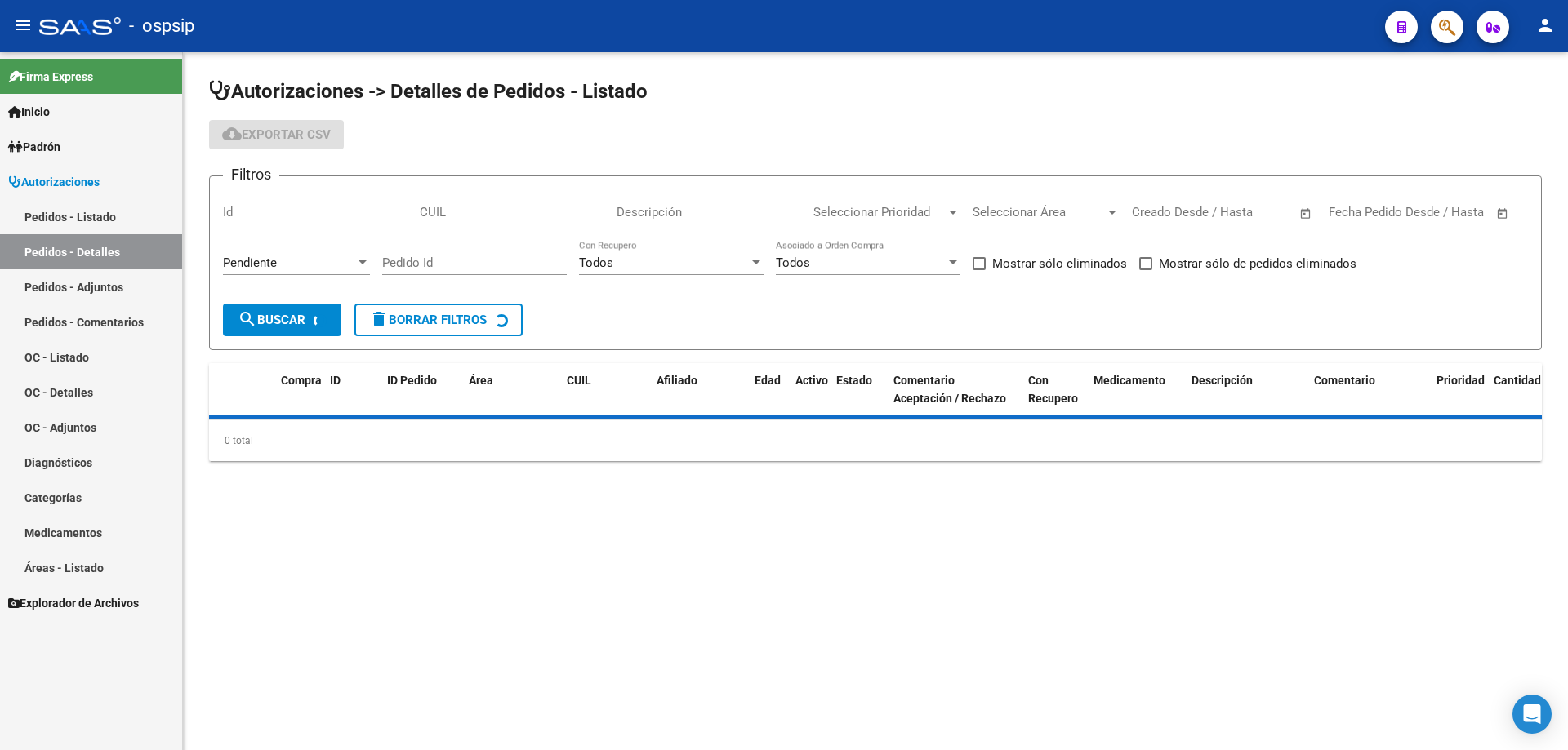
click at [329, 260] on div "Pendiente" at bounding box center [289, 262] width 133 height 15
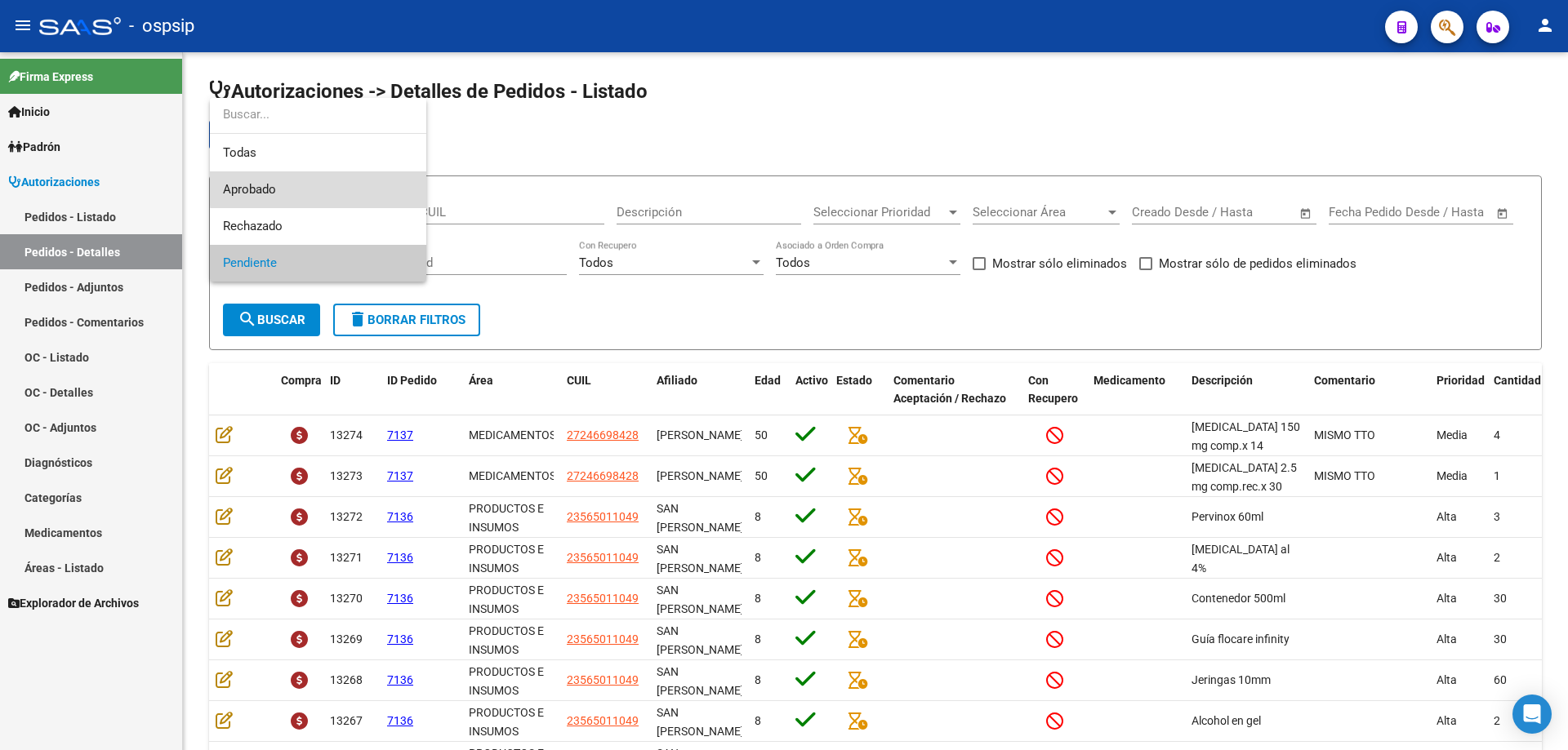
click at [330, 187] on span "Aprobado" at bounding box center [319, 189] width 191 height 36
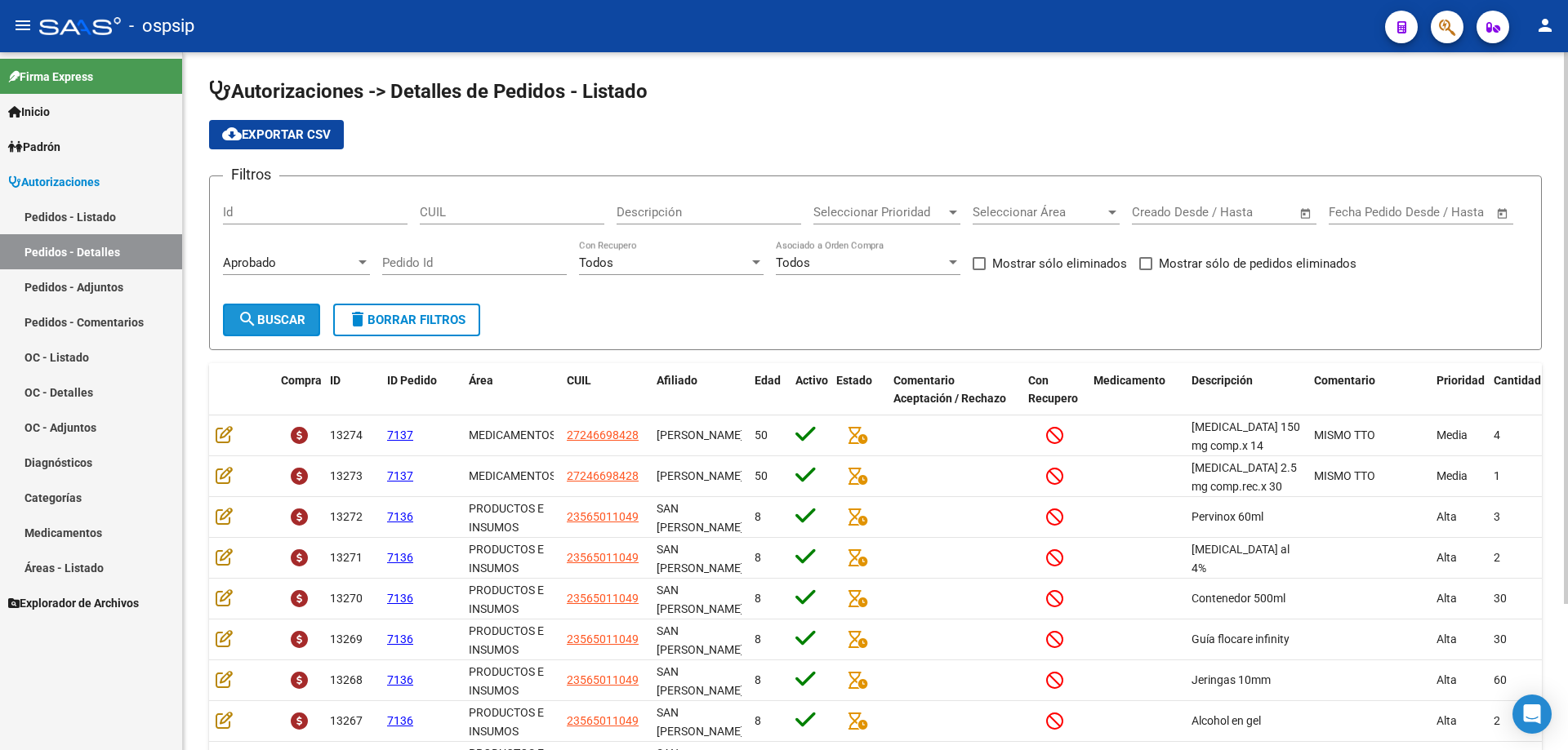
click at [291, 323] on span "search Buscar" at bounding box center [271, 319] width 68 height 15
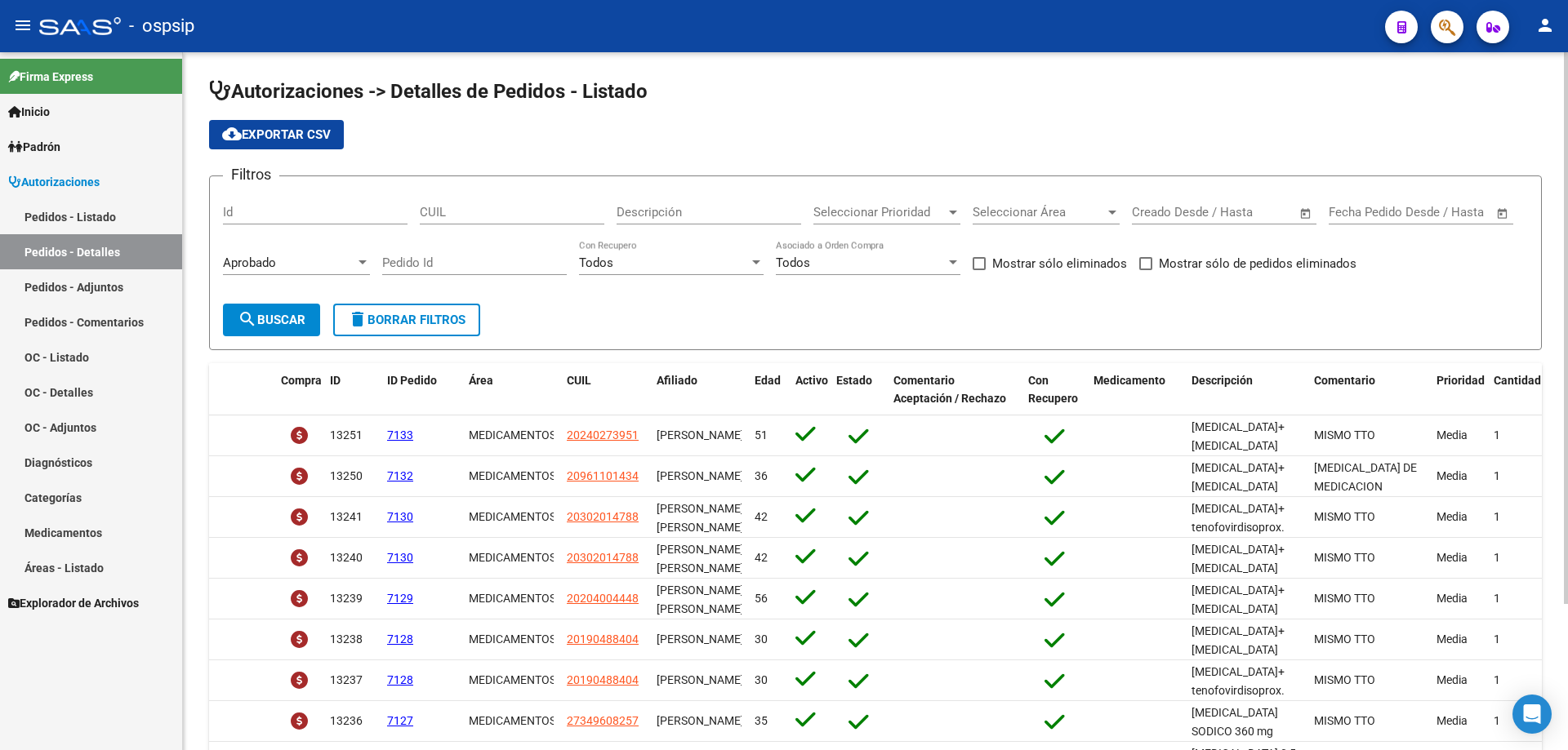
click at [281, 318] on span "search Buscar" at bounding box center [271, 319] width 68 height 15
click at [292, 138] on span "cloud_download Exportar CSV" at bounding box center [276, 135] width 108 height 15
click at [306, 330] on button "search Buscar" at bounding box center [271, 319] width 97 height 32
click at [309, 136] on span "cloud_download Exportar CSV" at bounding box center [276, 135] width 108 height 15
click at [85, 219] on link "Pedidos - Listado" at bounding box center [90, 217] width 182 height 35
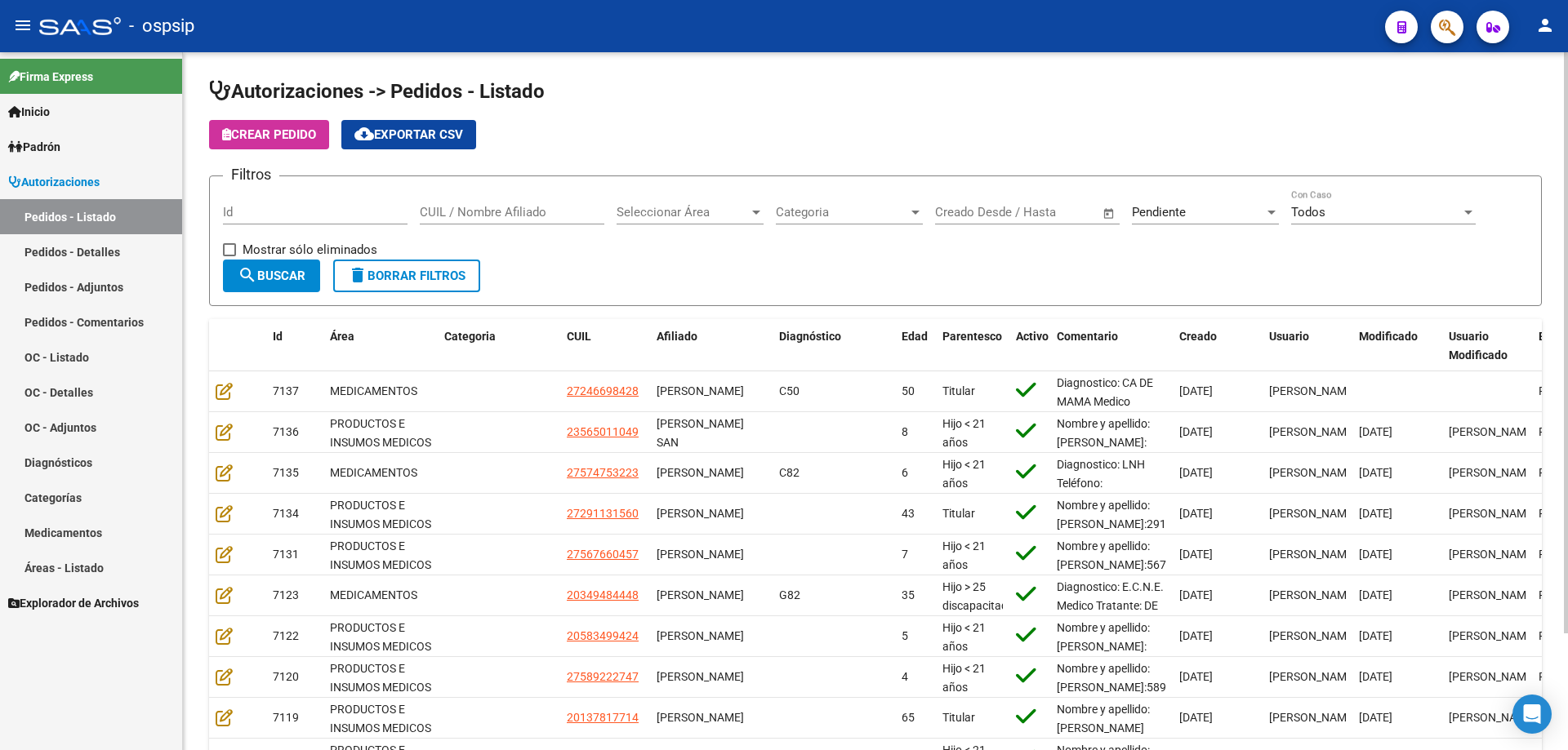
click at [1240, 207] on div "Pendiente" at bounding box center [1197, 212] width 133 height 15
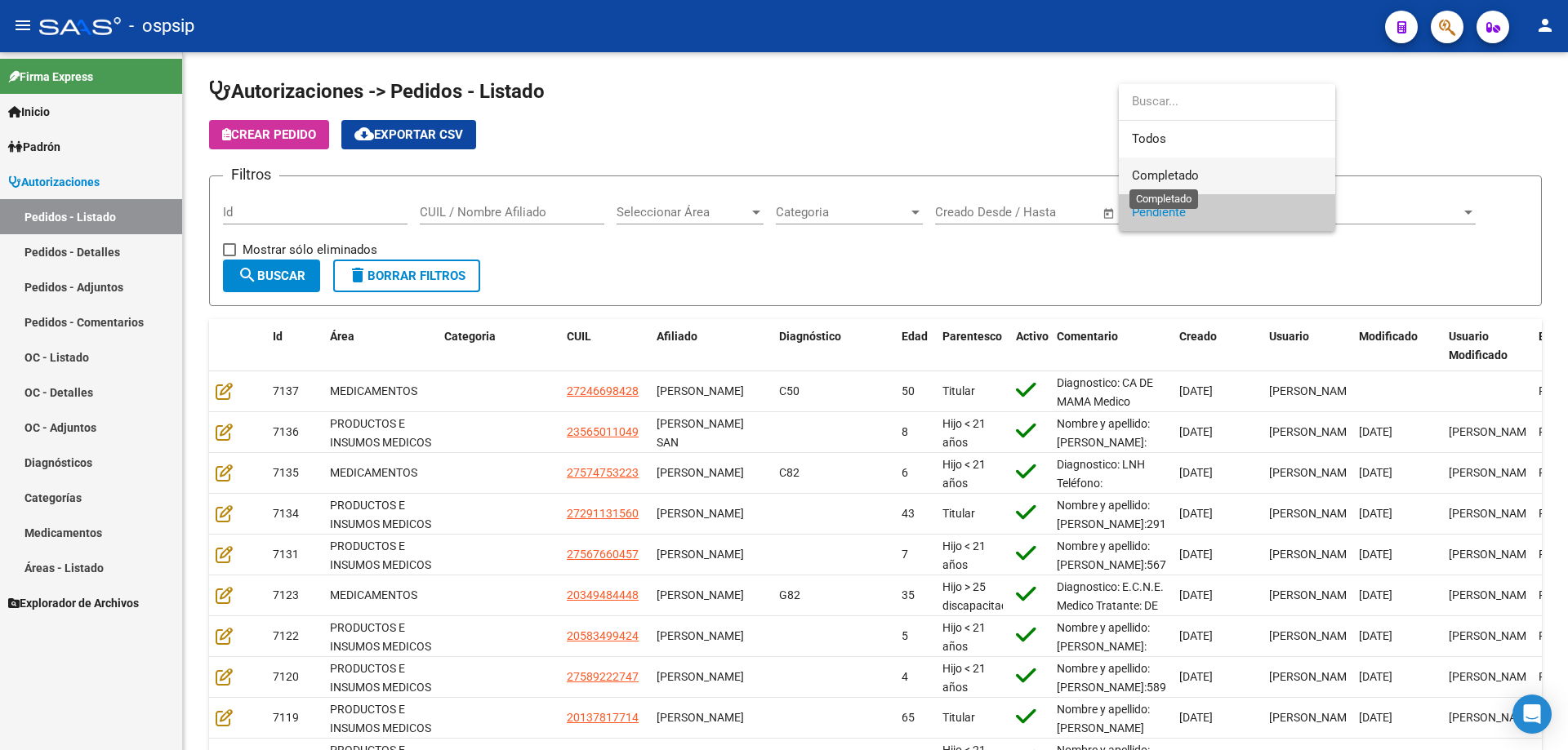
drag, startPoint x: 1180, startPoint y: 181, endPoint x: 803, endPoint y: 223, distance: 379.3
click at [1178, 181] on span "Completado" at bounding box center [1165, 175] width 67 height 15
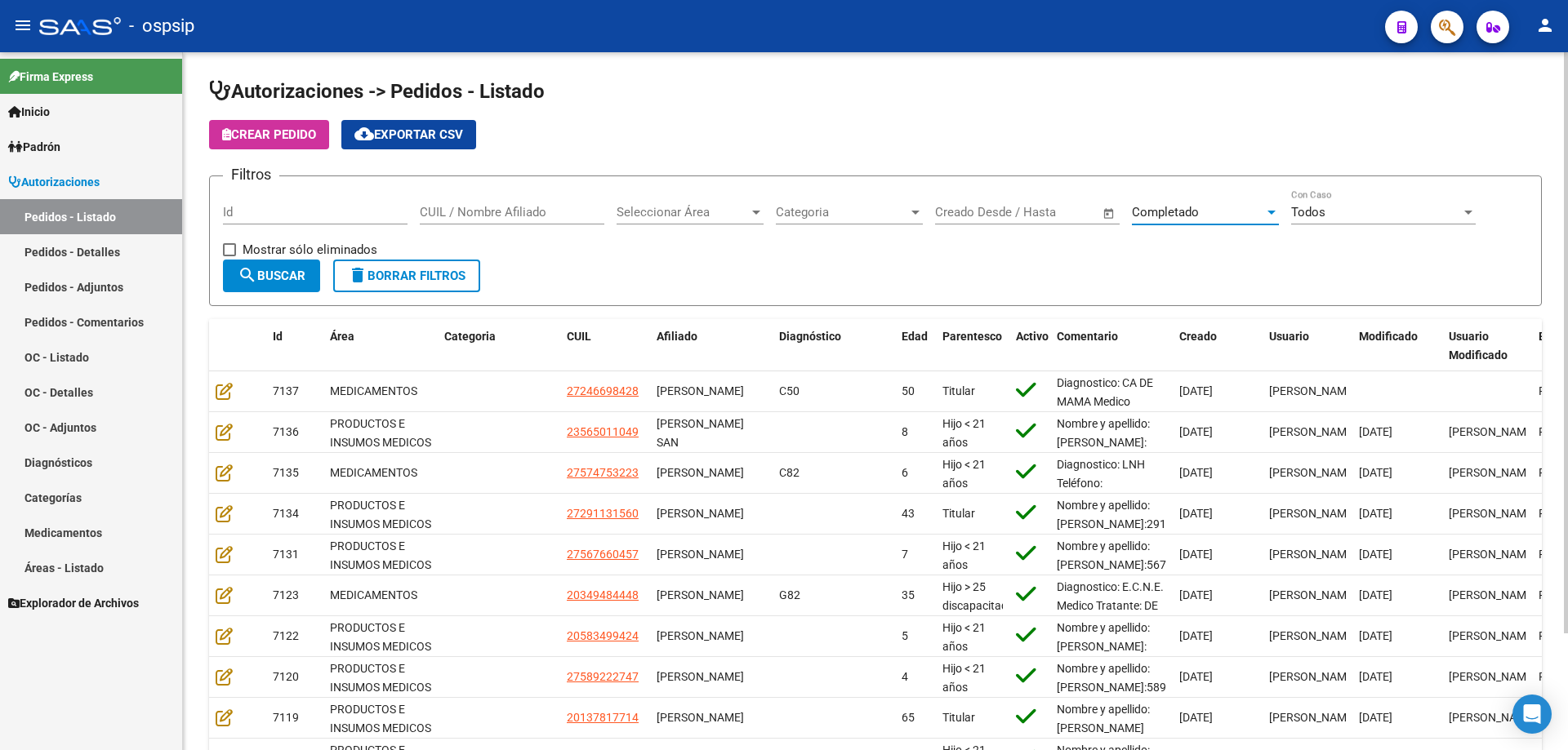
click at [301, 268] on span "search Buscar" at bounding box center [271, 275] width 68 height 15
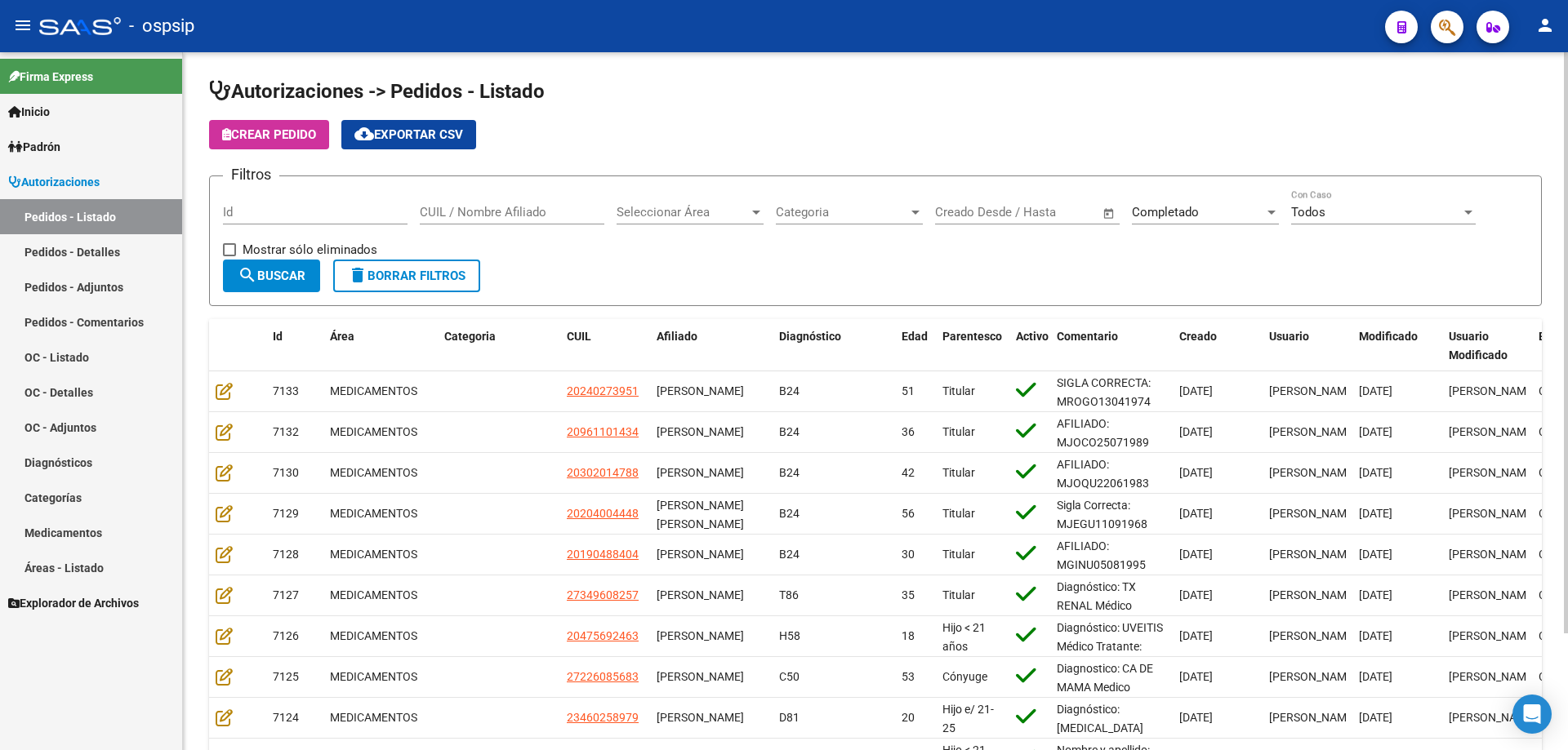
click at [295, 268] on span "search Buscar" at bounding box center [271, 275] width 68 height 15
click at [292, 219] on div "Id" at bounding box center [316, 207] width 185 height 35
